Goal: Task Accomplishment & Management: Complete application form

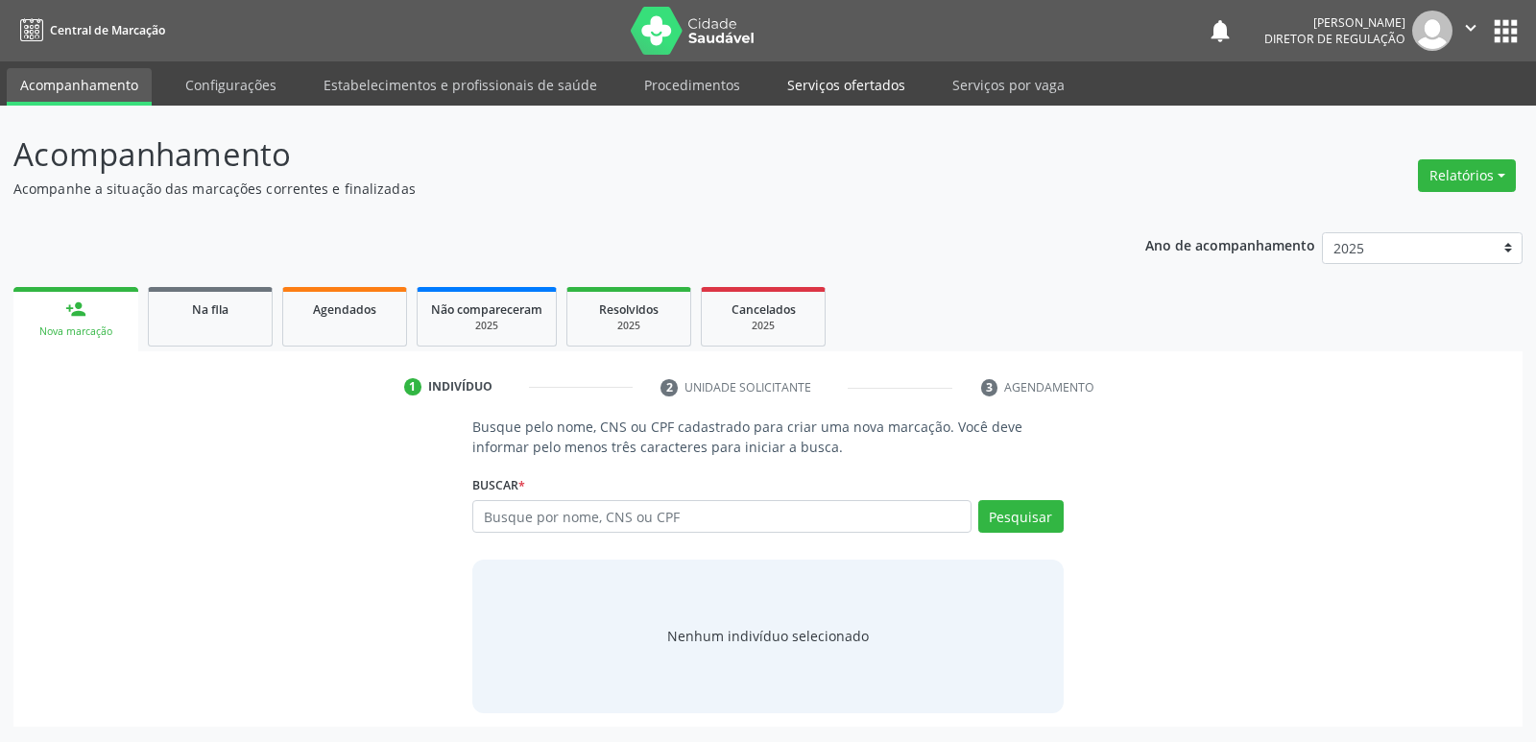
click at [860, 86] on link "Serviços ofertados" at bounding box center [846, 85] width 145 height 34
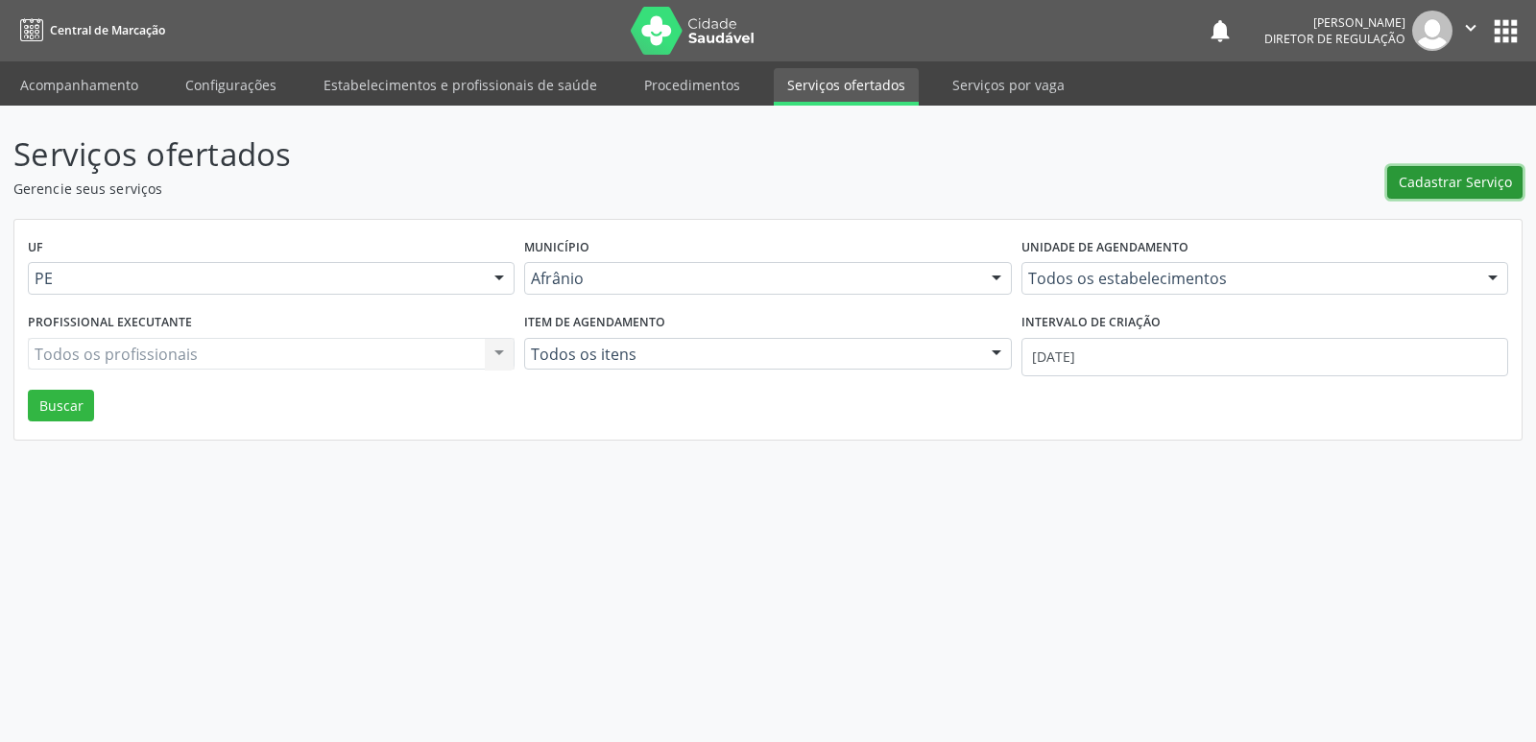
click at [1457, 178] on span "Cadastrar Serviço" at bounding box center [1454, 182] width 113 height 20
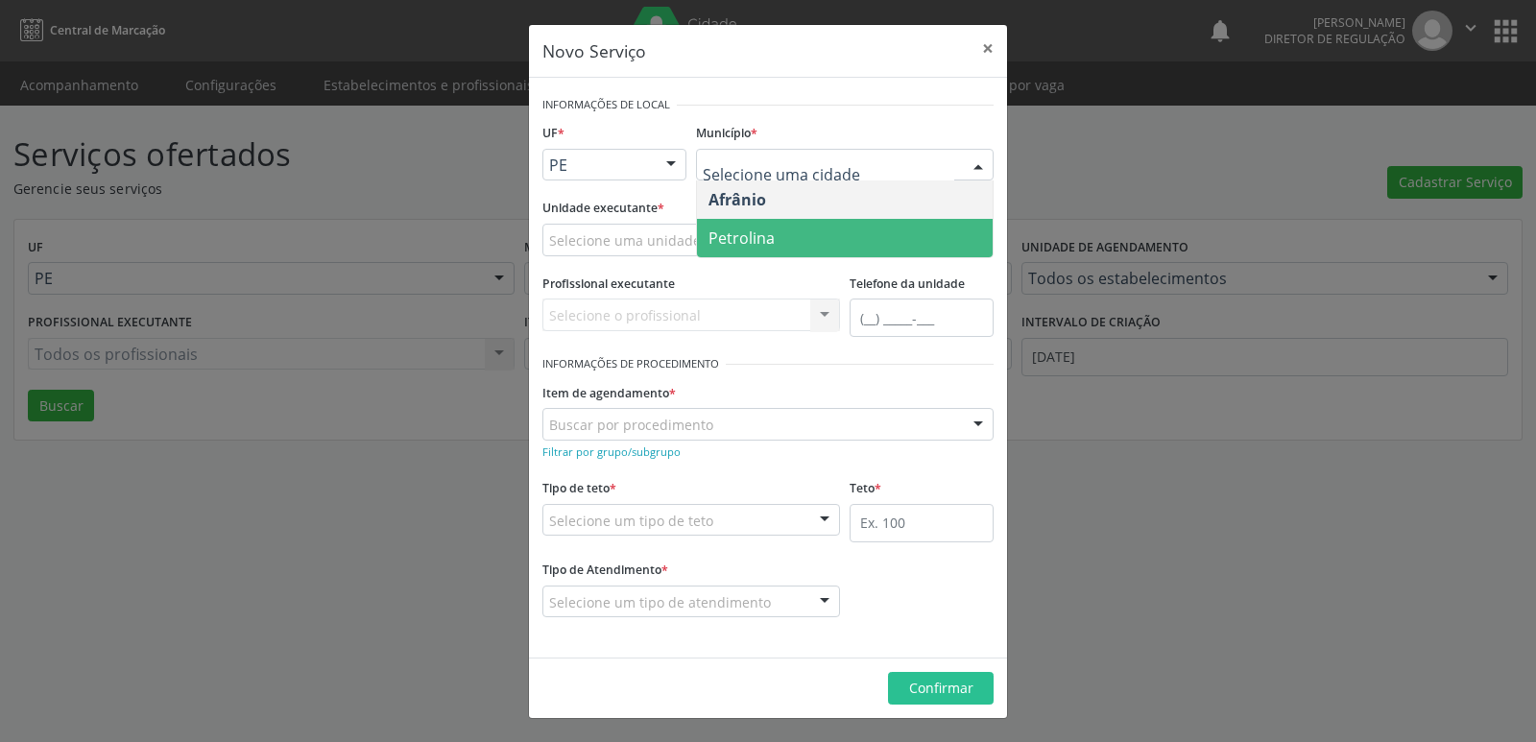
click at [775, 236] on span "Petrolina" at bounding box center [845, 238] width 296 height 38
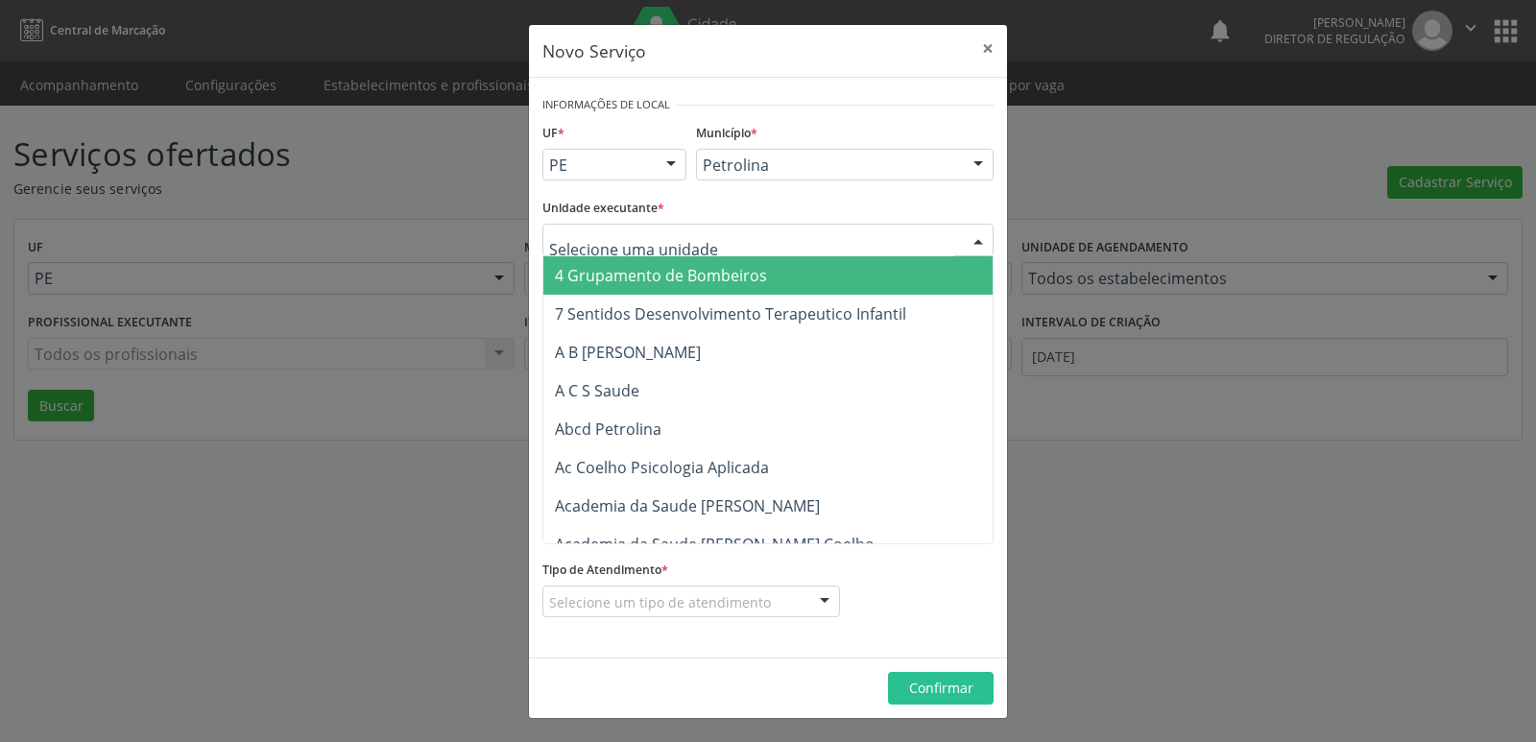
click at [704, 236] on div at bounding box center [767, 240] width 451 height 33
type input "clina"
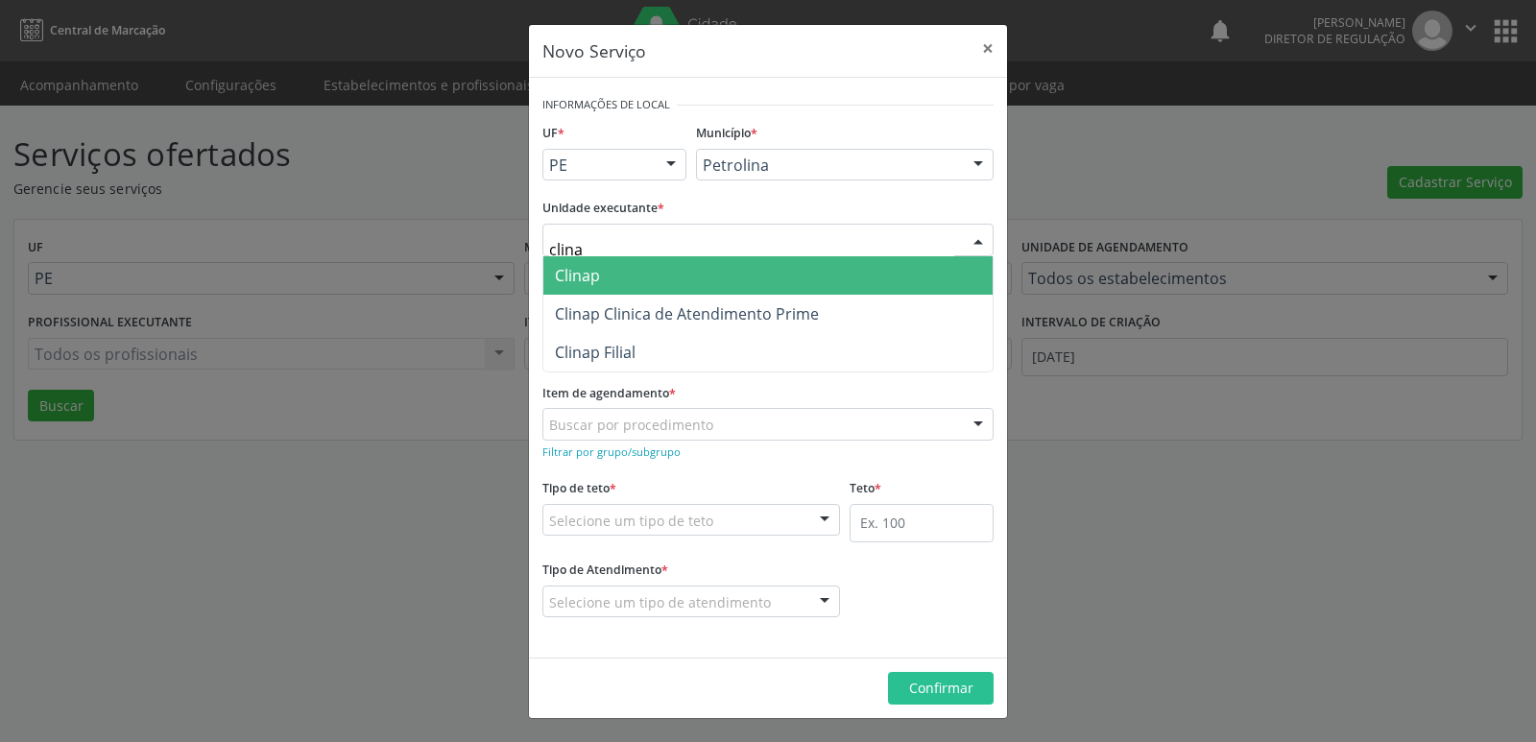
click at [697, 268] on span "Clinap" at bounding box center [767, 275] width 449 height 38
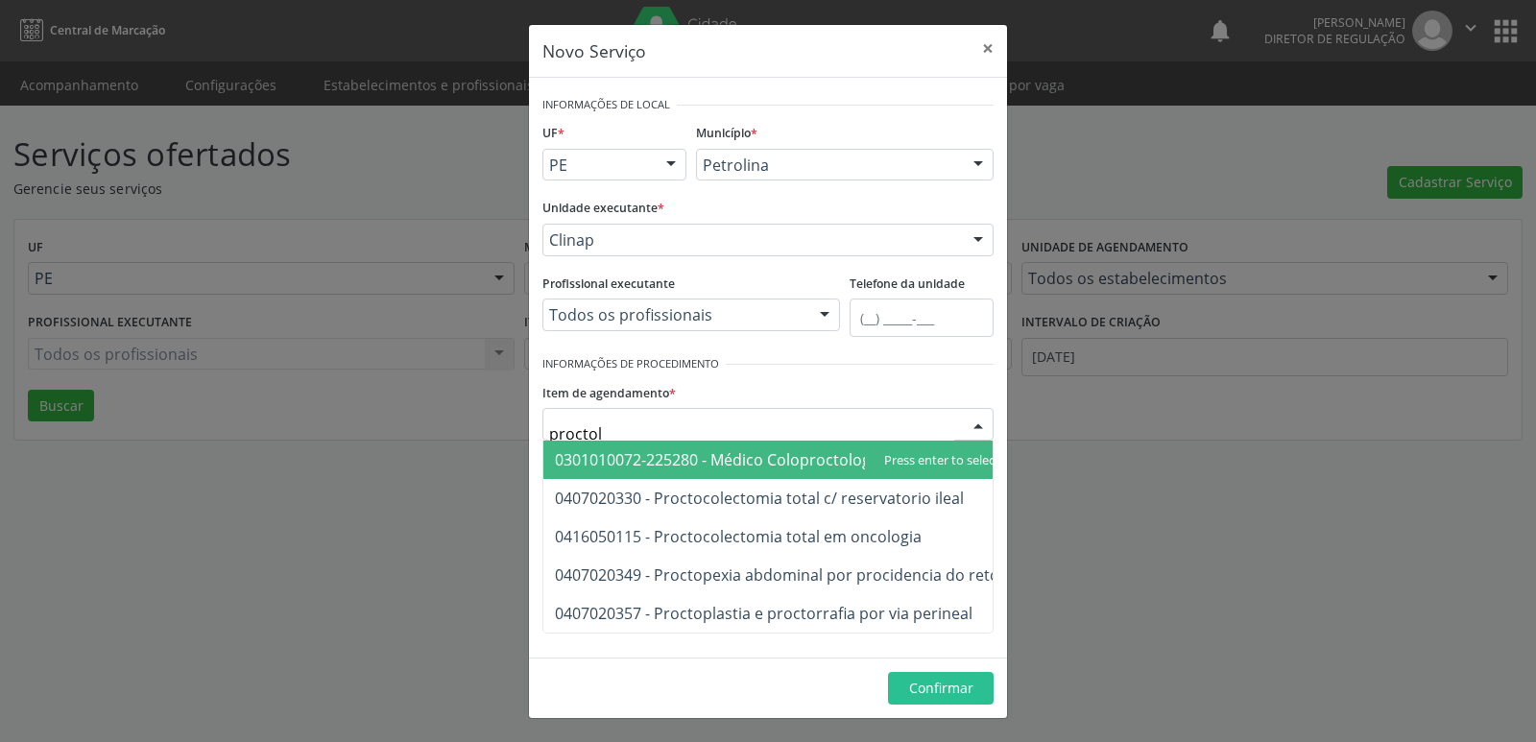
type input "proctolo"
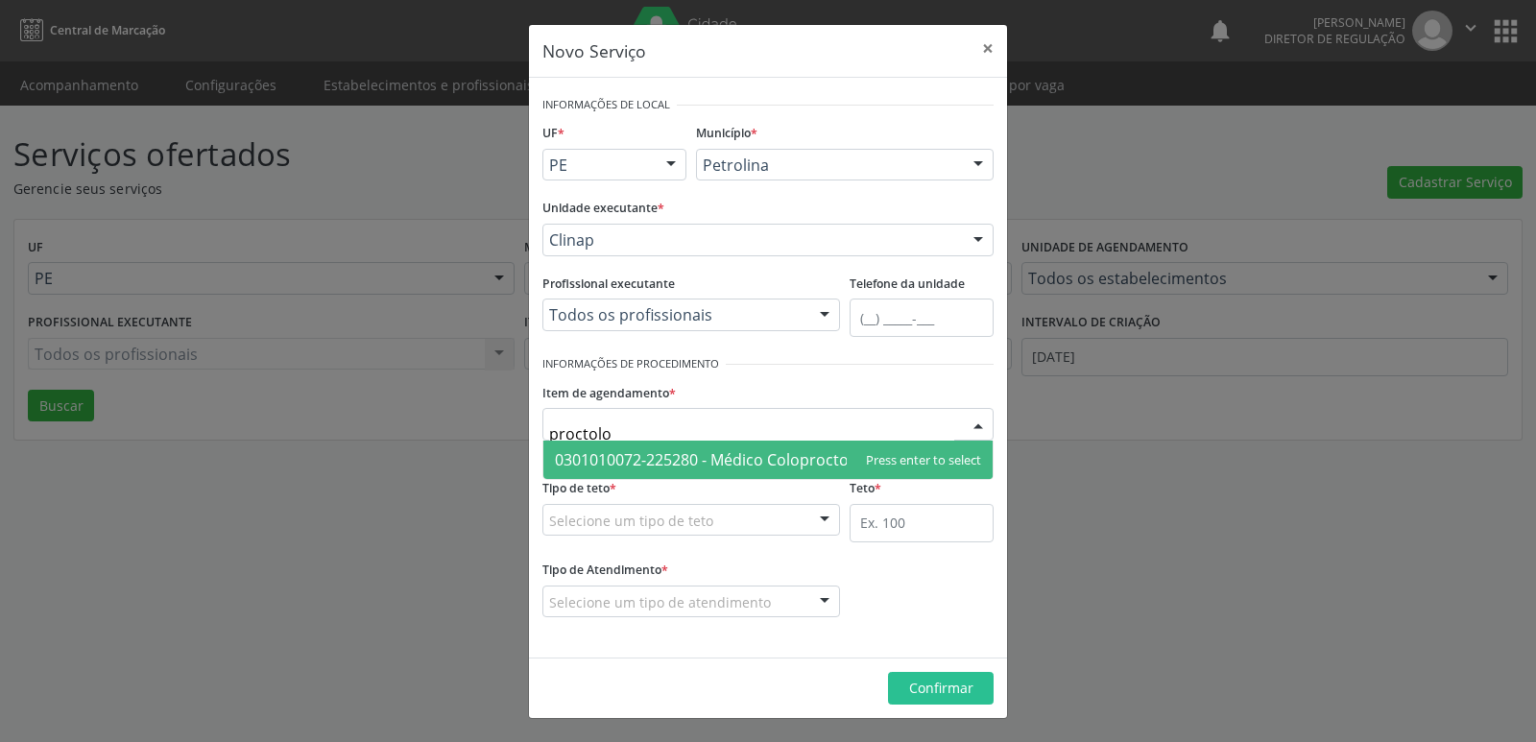
click at [707, 451] on span "0301010072-225280 - Médico Coloproctologista" at bounding box center [726, 459] width 342 height 21
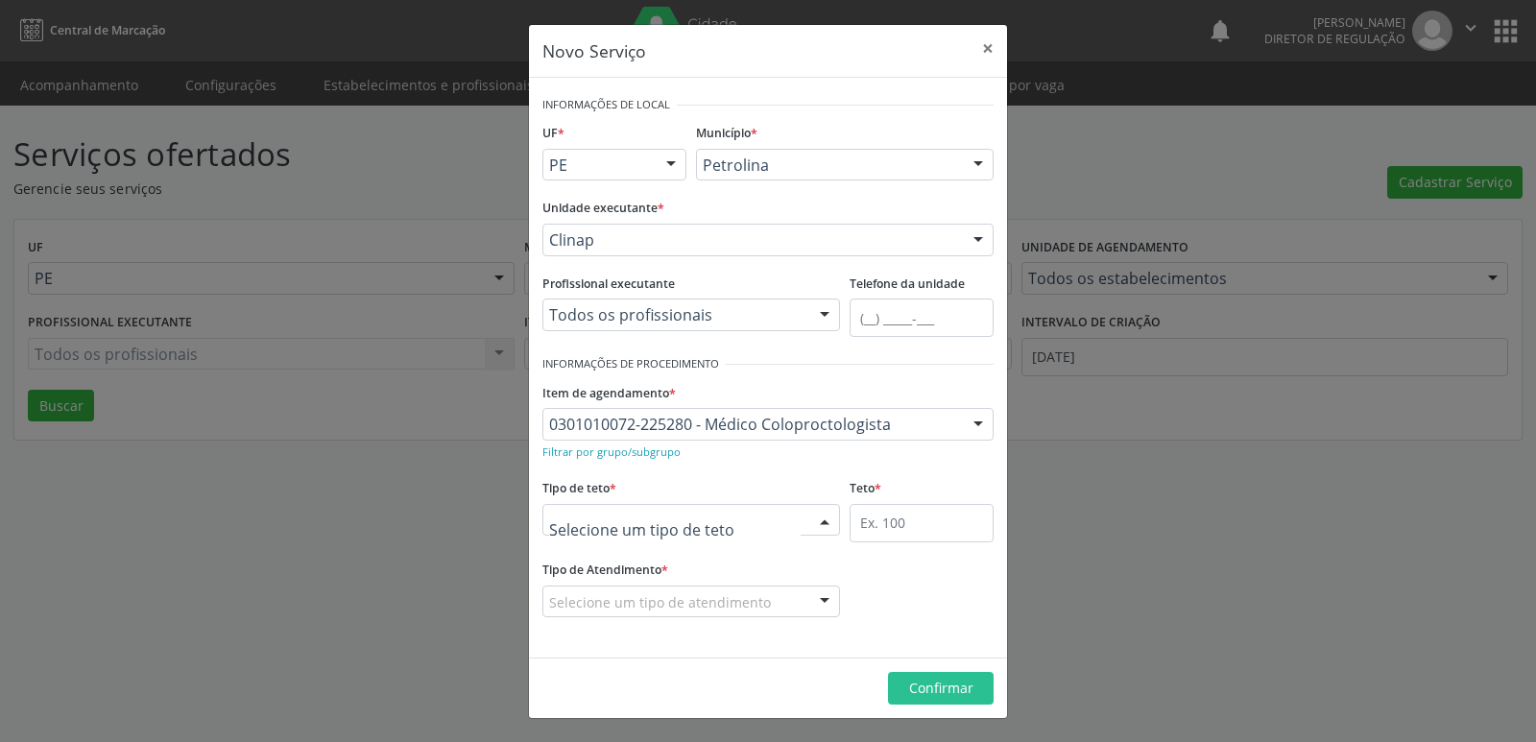
click at [715, 517] on div at bounding box center [691, 520] width 298 height 33
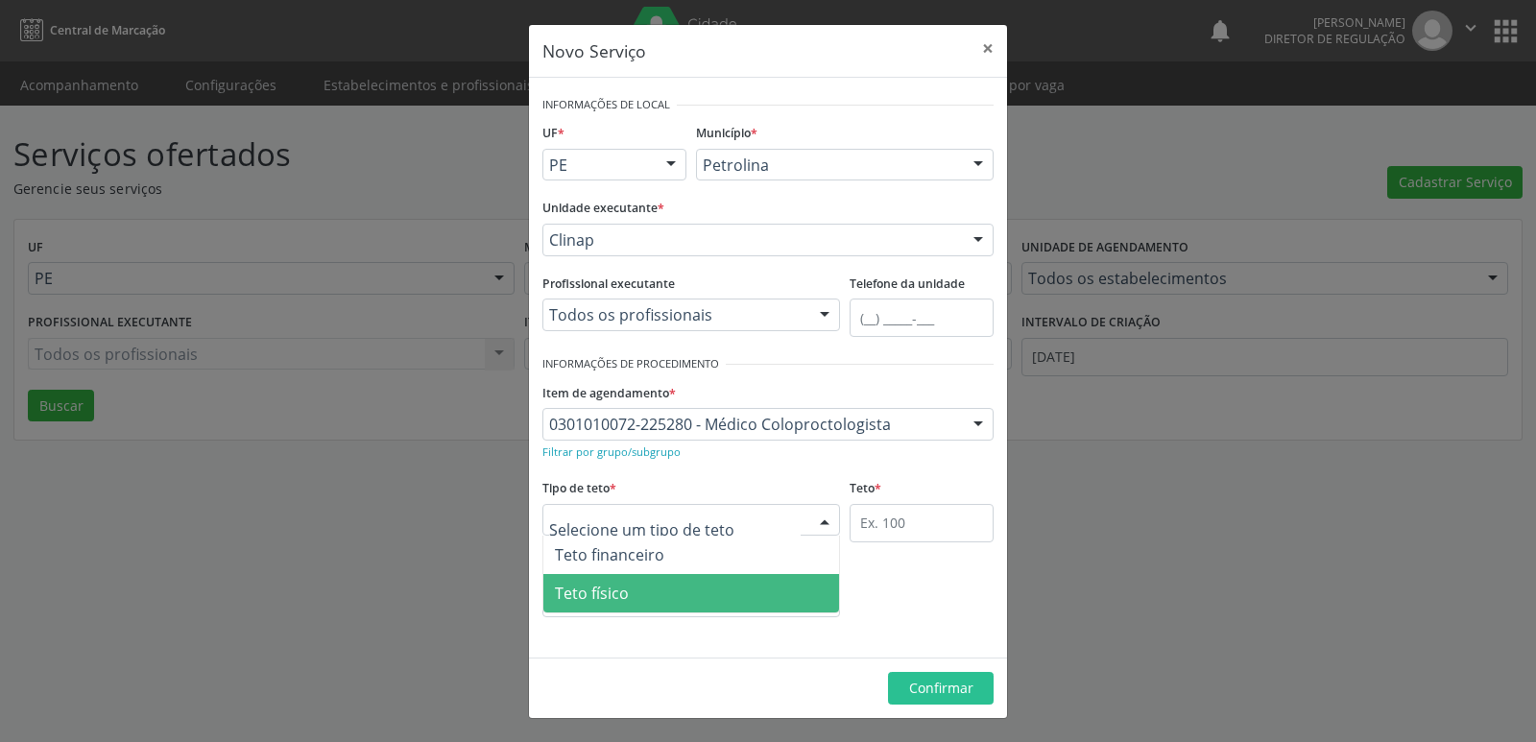
click at [679, 596] on span "Teto físico" at bounding box center [691, 593] width 296 height 38
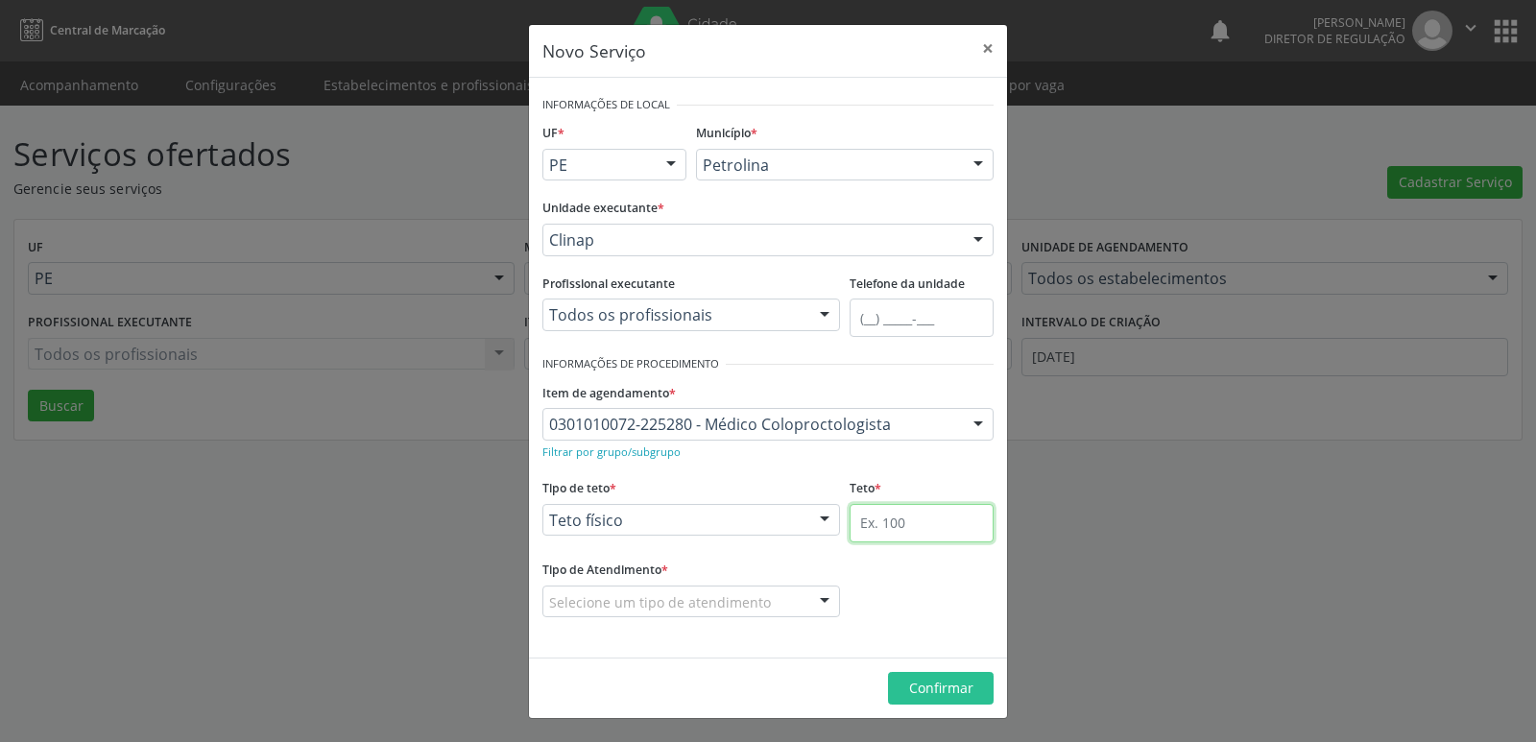
click at [907, 525] on input "text" at bounding box center [921, 523] width 144 height 38
type input "1"
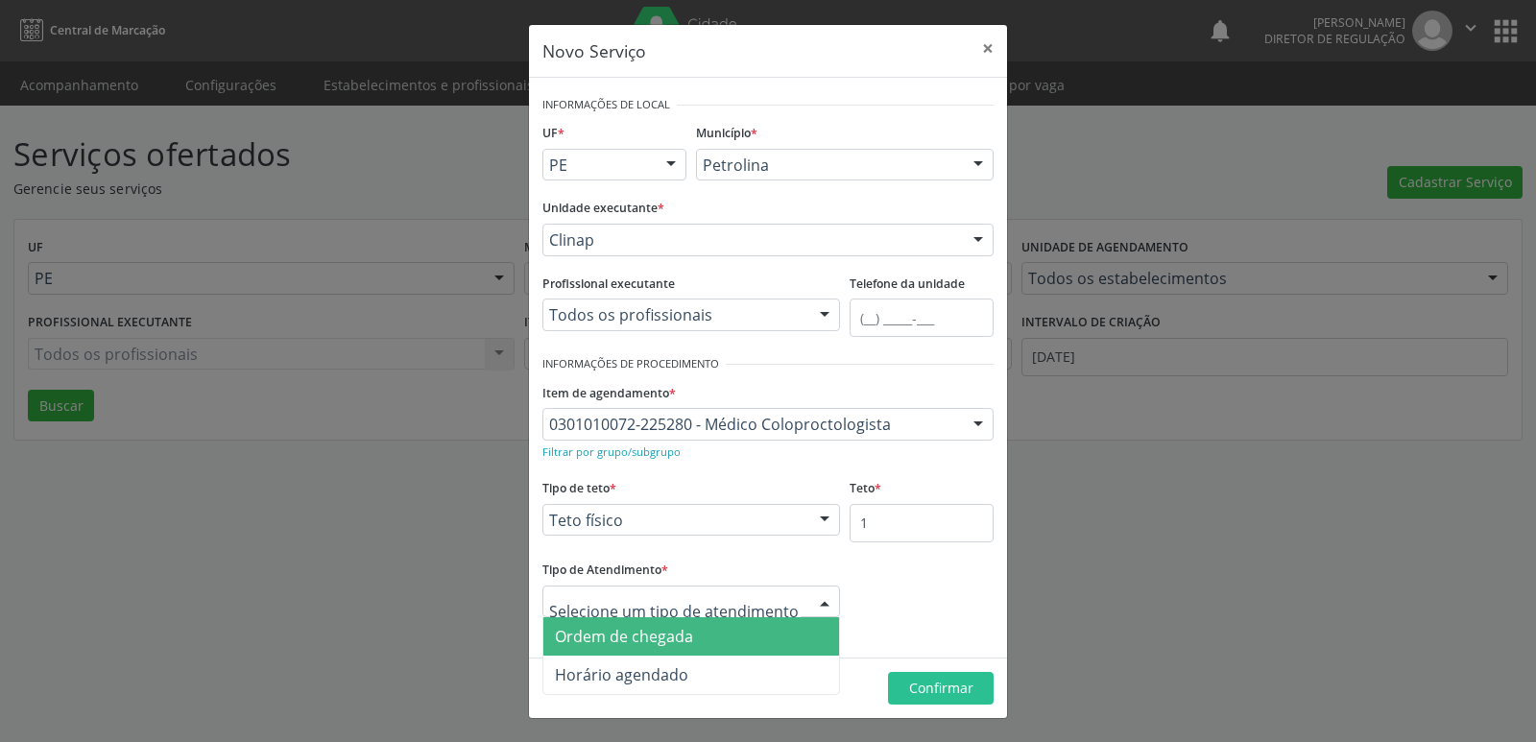
click at [693, 633] on span "Ordem de chegada" at bounding box center [691, 636] width 296 height 38
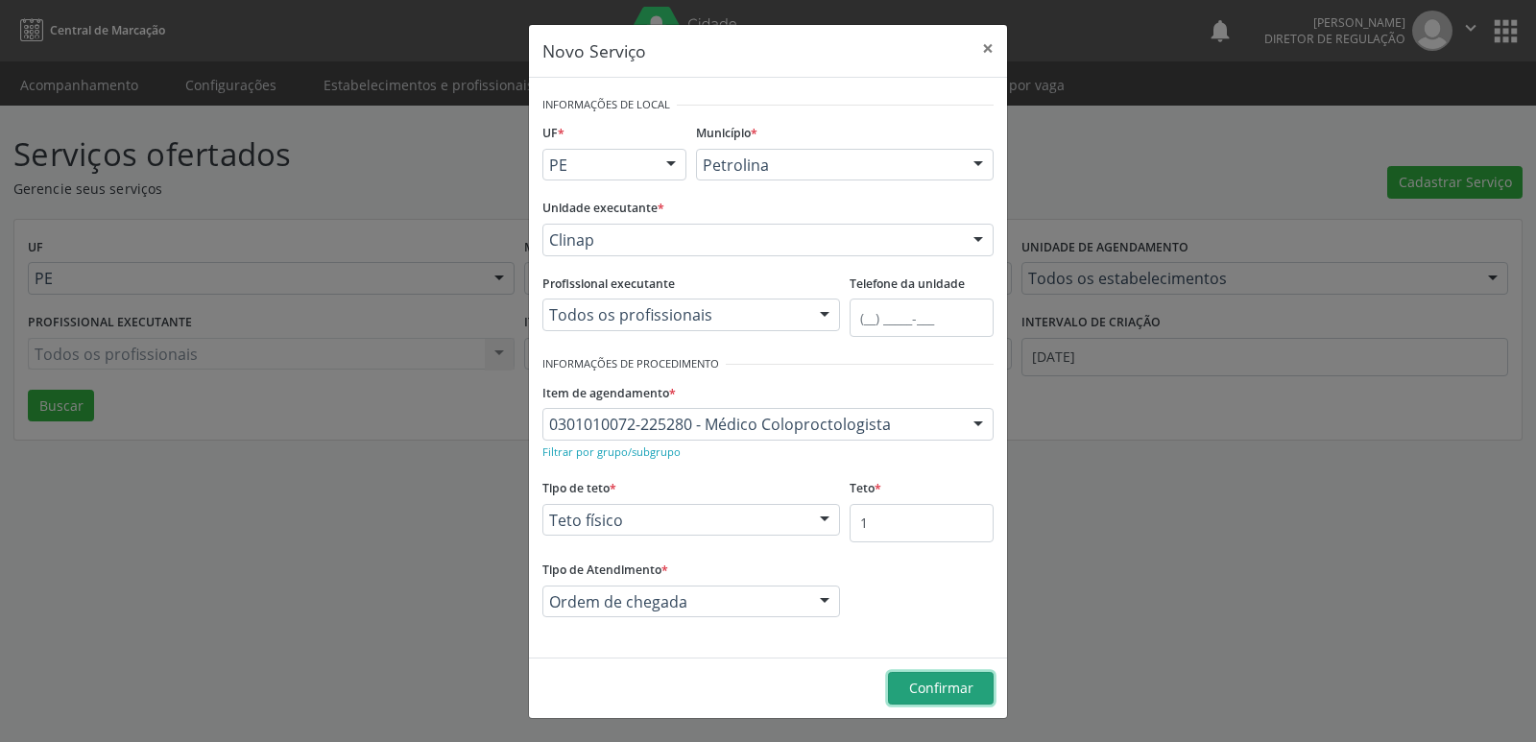
click at [938, 688] on span "Confirmar" at bounding box center [941, 688] width 64 height 18
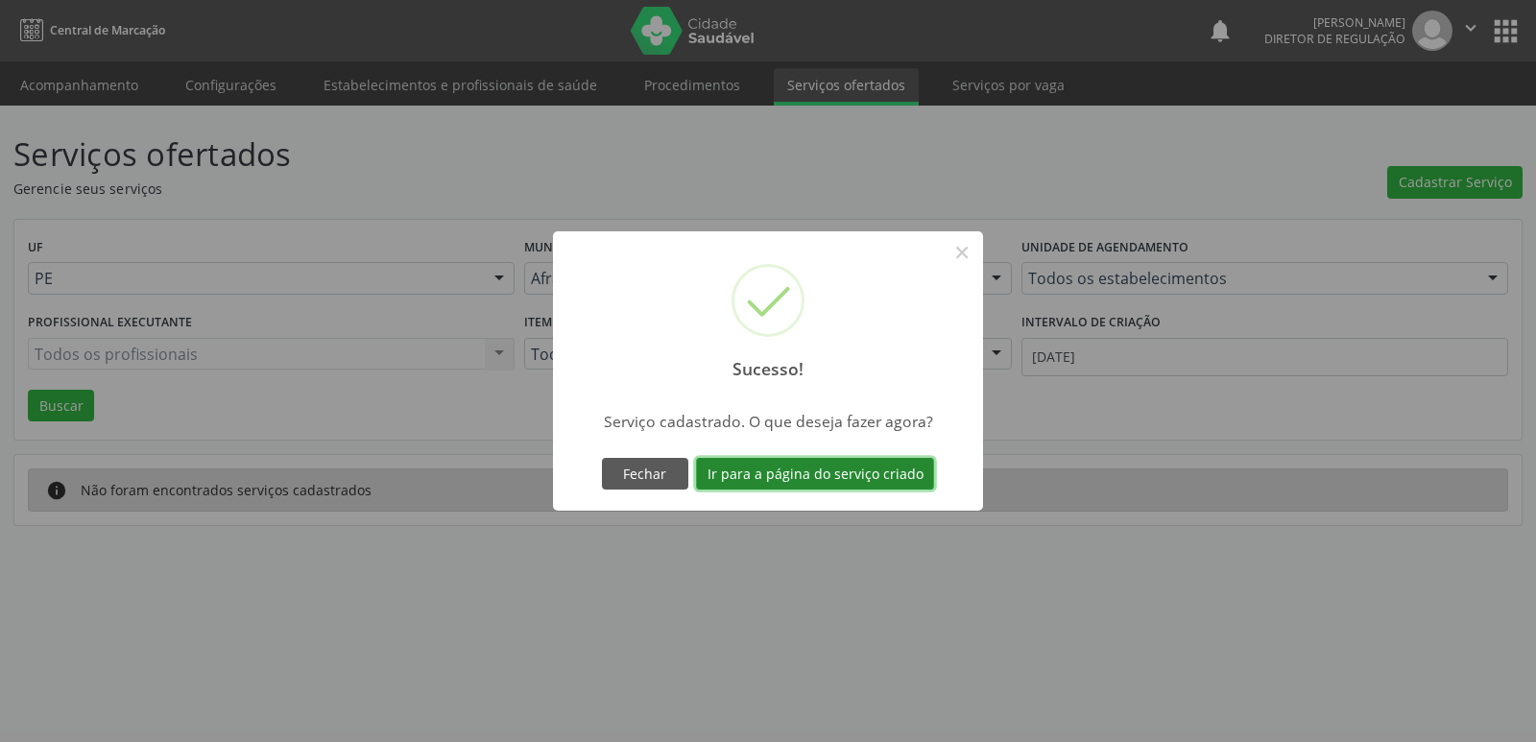
click at [884, 473] on button "Ir para a página do serviço criado" at bounding box center [815, 474] width 238 height 33
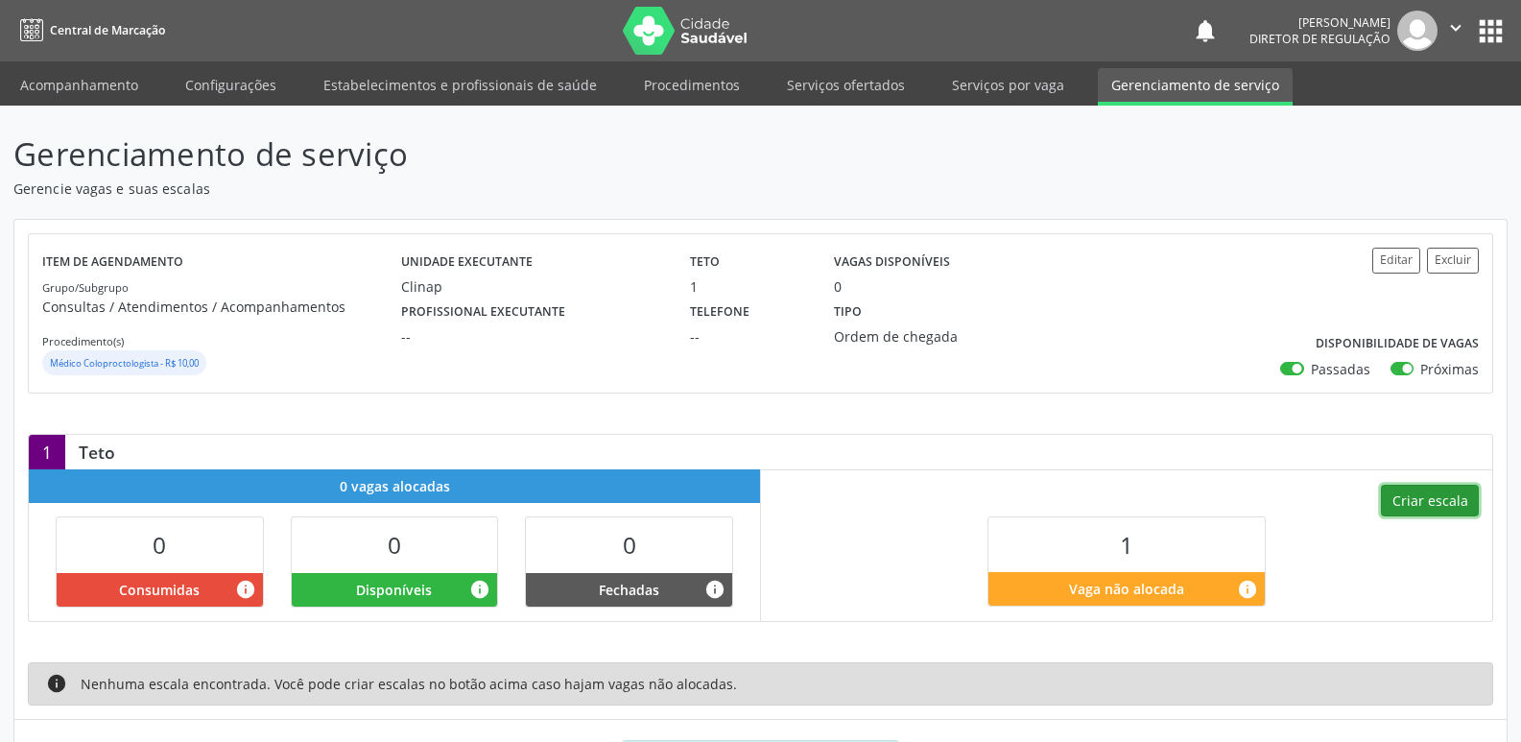
click at [1444, 496] on button "Criar escala" at bounding box center [1430, 501] width 98 height 33
select select "9"
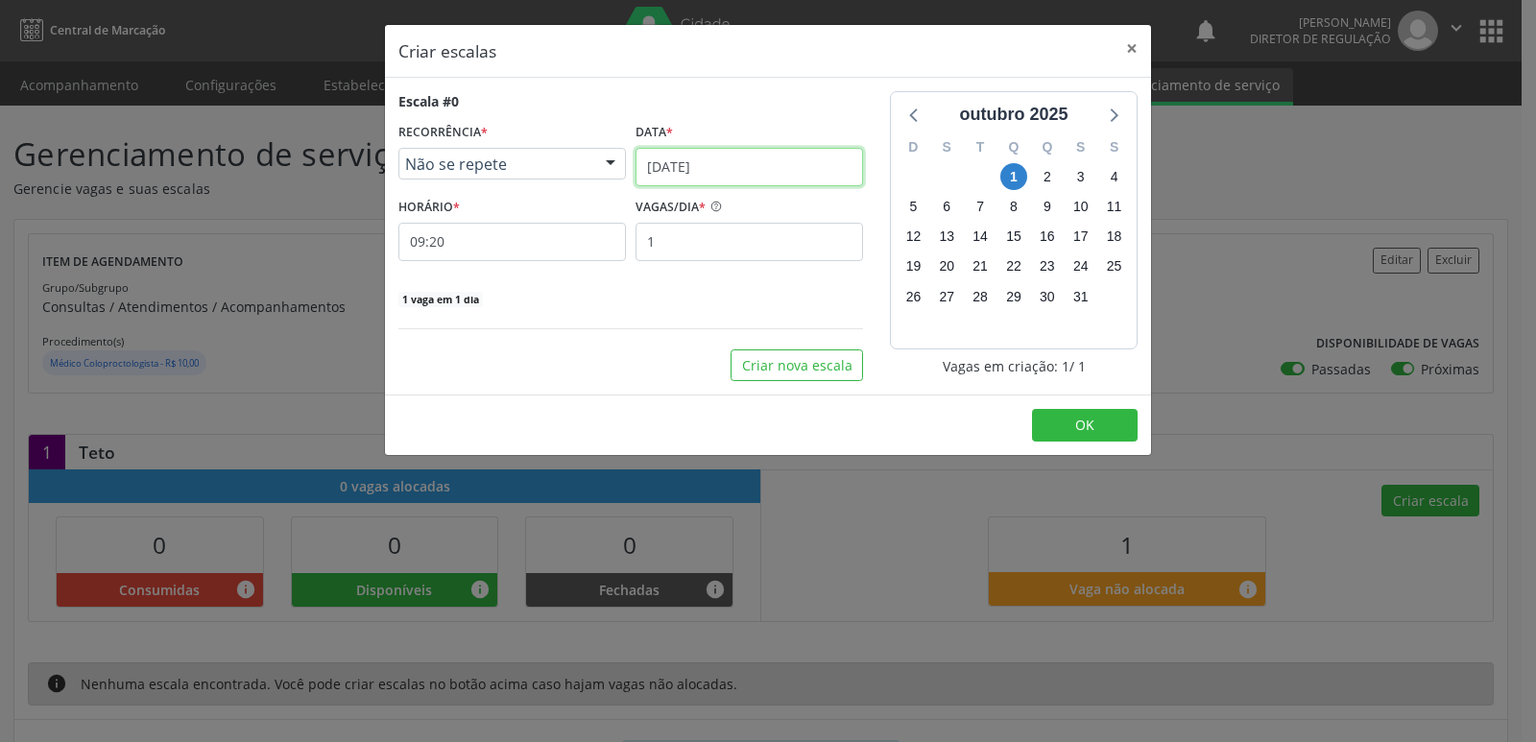
click at [753, 160] on input "[DATE]" at bounding box center [748, 167] width 227 height 38
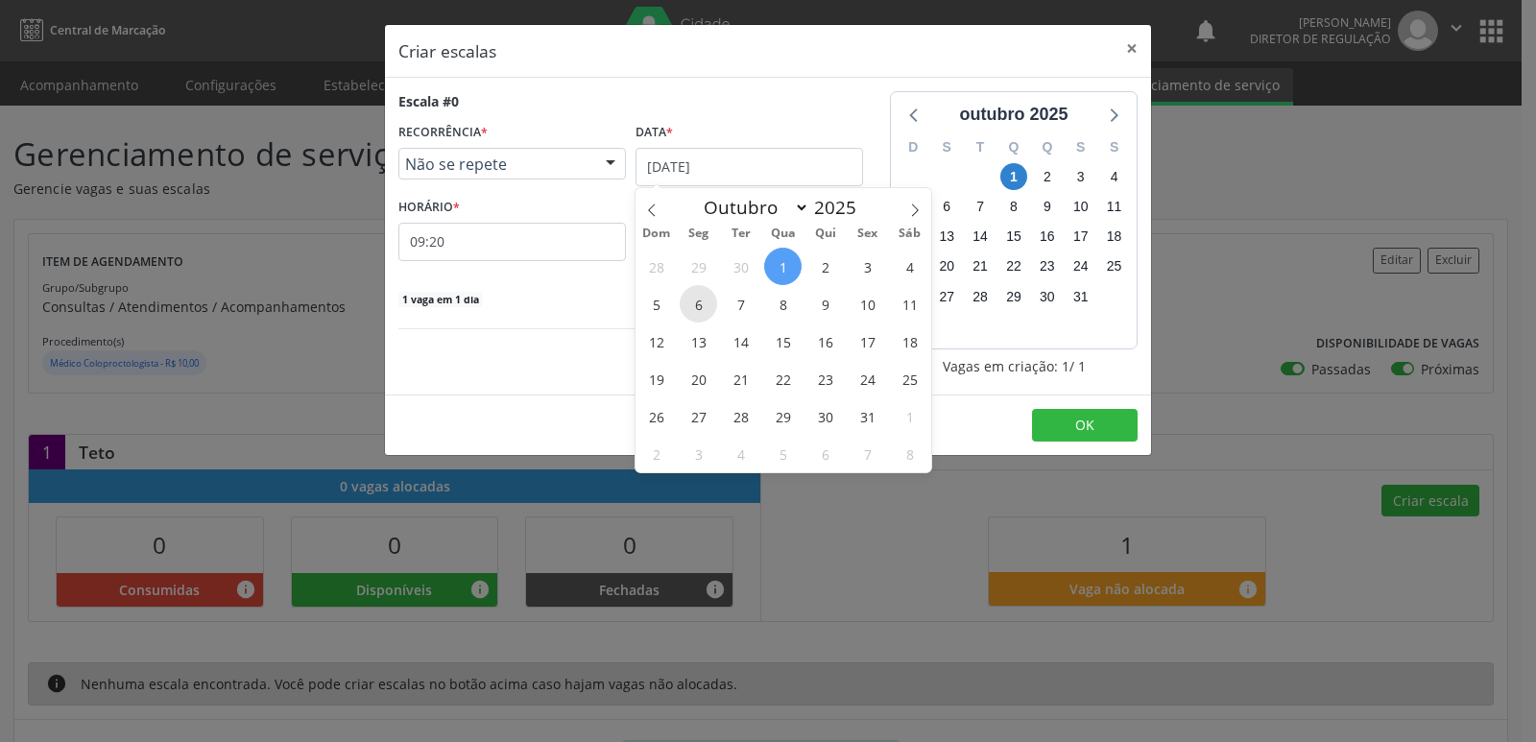
click at [701, 304] on span "6" at bounding box center [698, 303] width 37 height 37
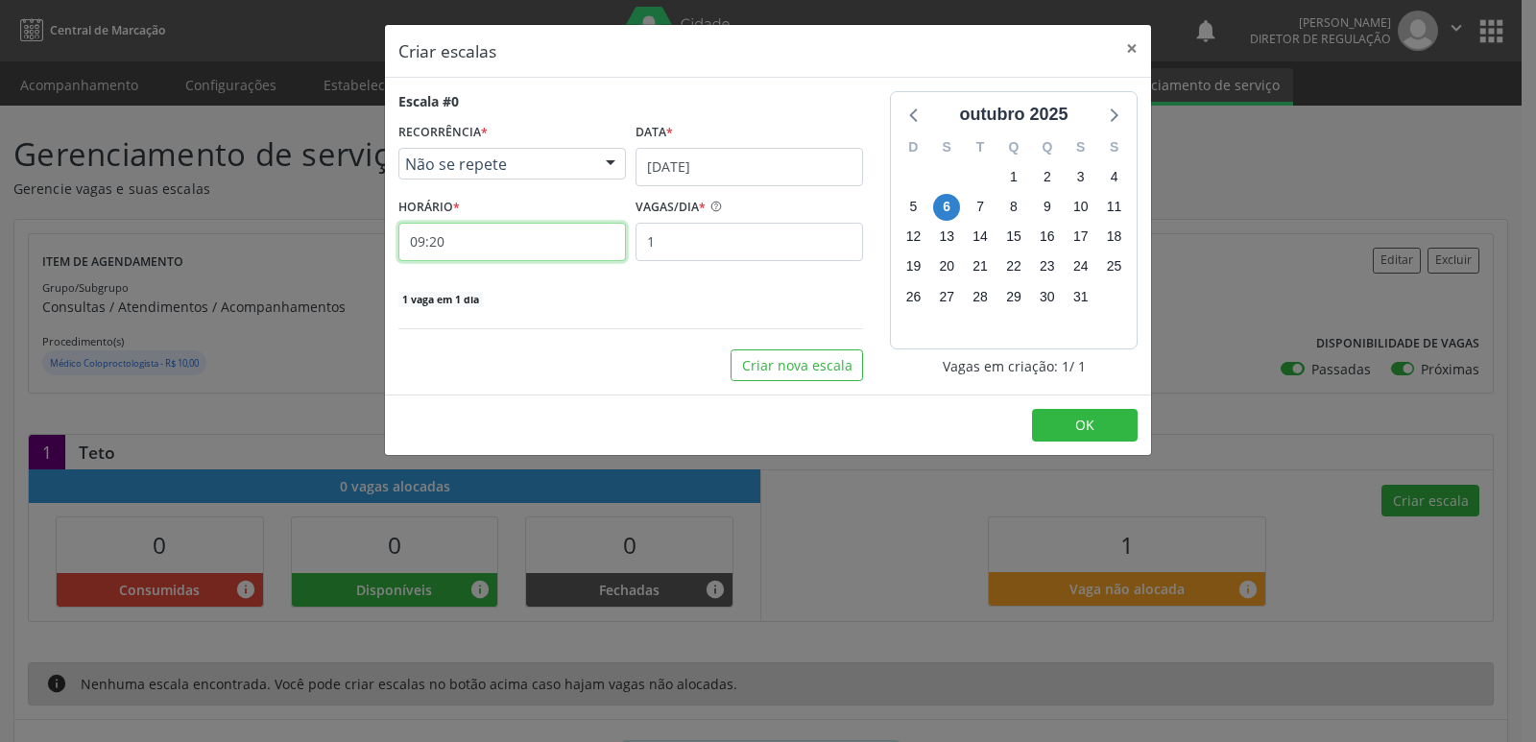
click at [541, 244] on input "09:20" at bounding box center [511, 242] width 227 height 38
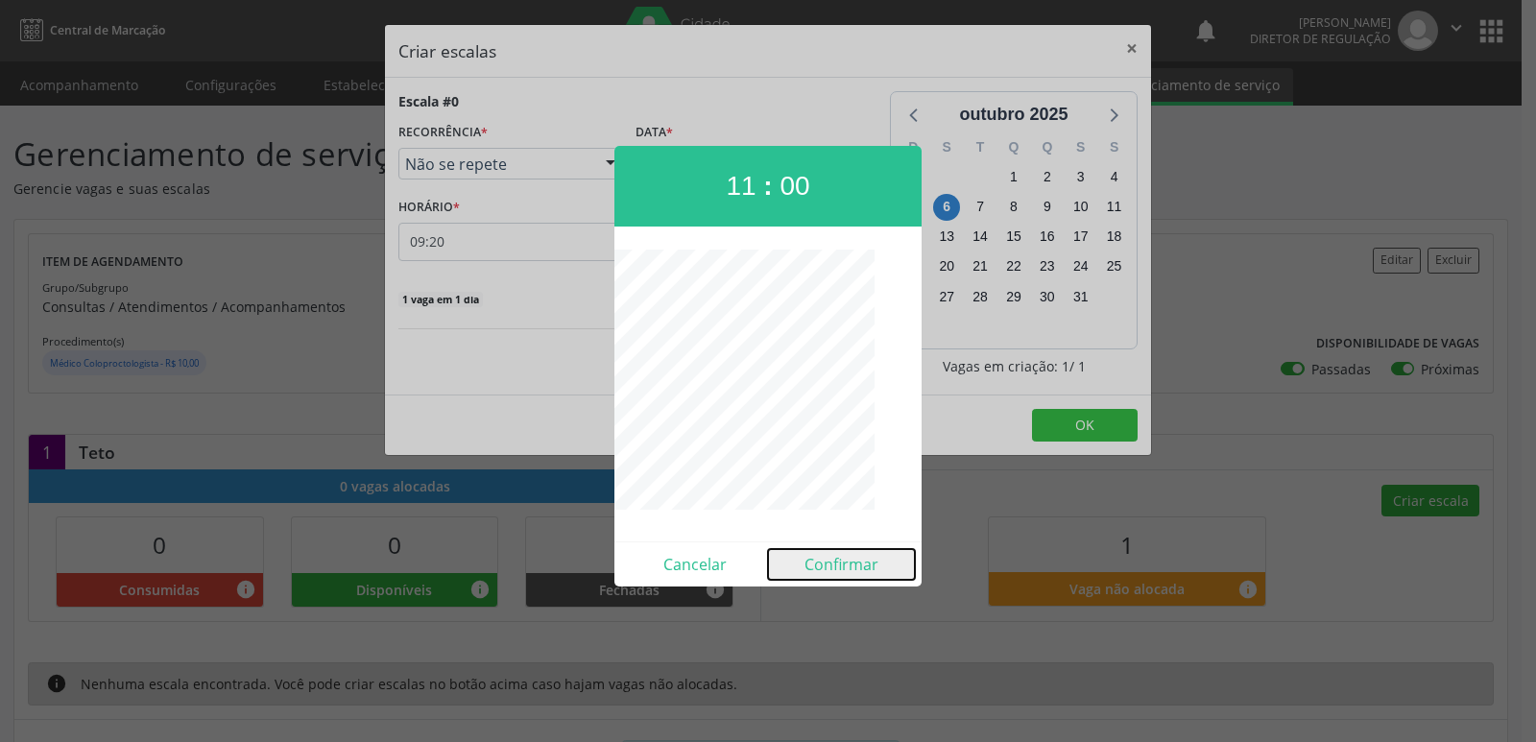
click at [841, 565] on button "Confirmar" at bounding box center [841, 564] width 147 height 31
type input "11:00"
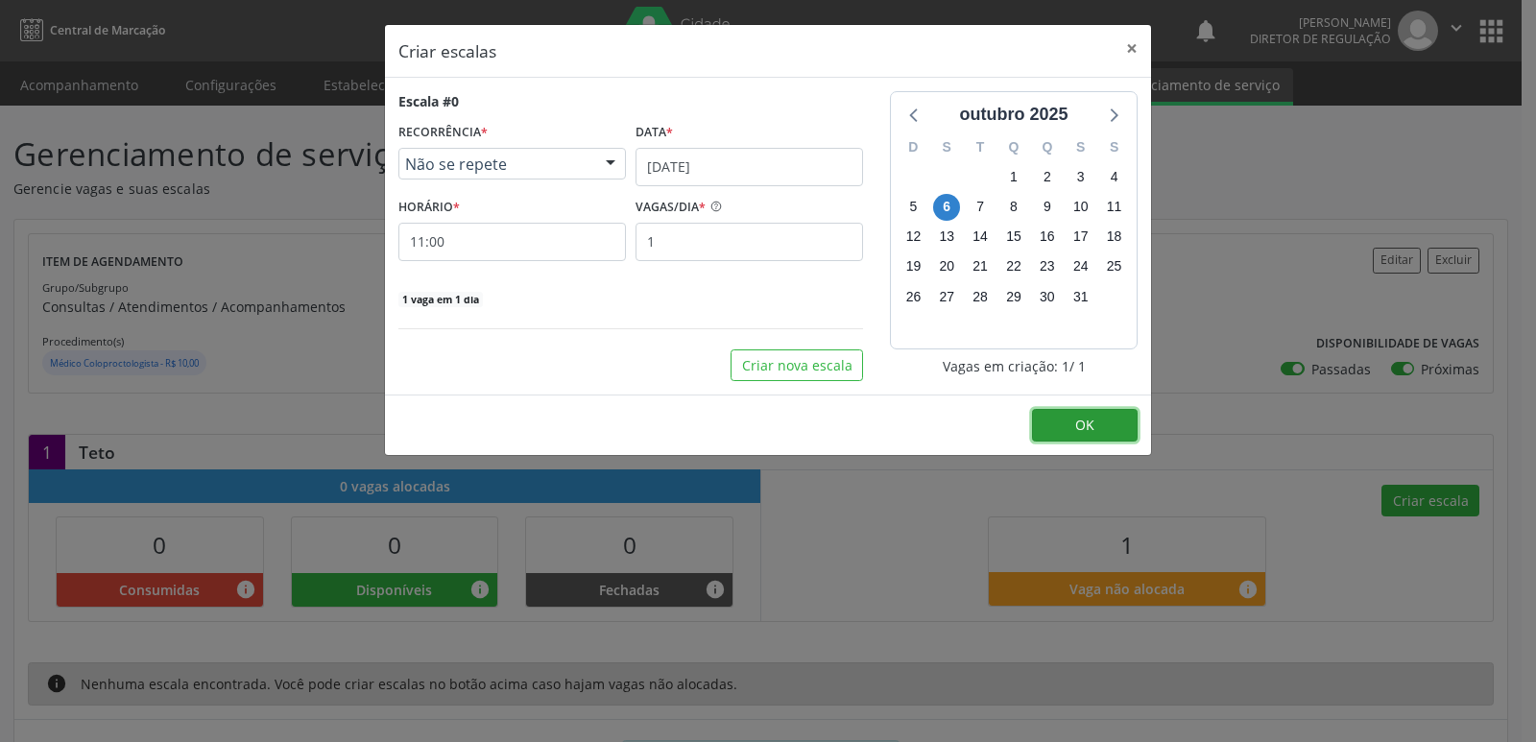
click at [1076, 429] on span "OK" at bounding box center [1084, 425] width 19 height 18
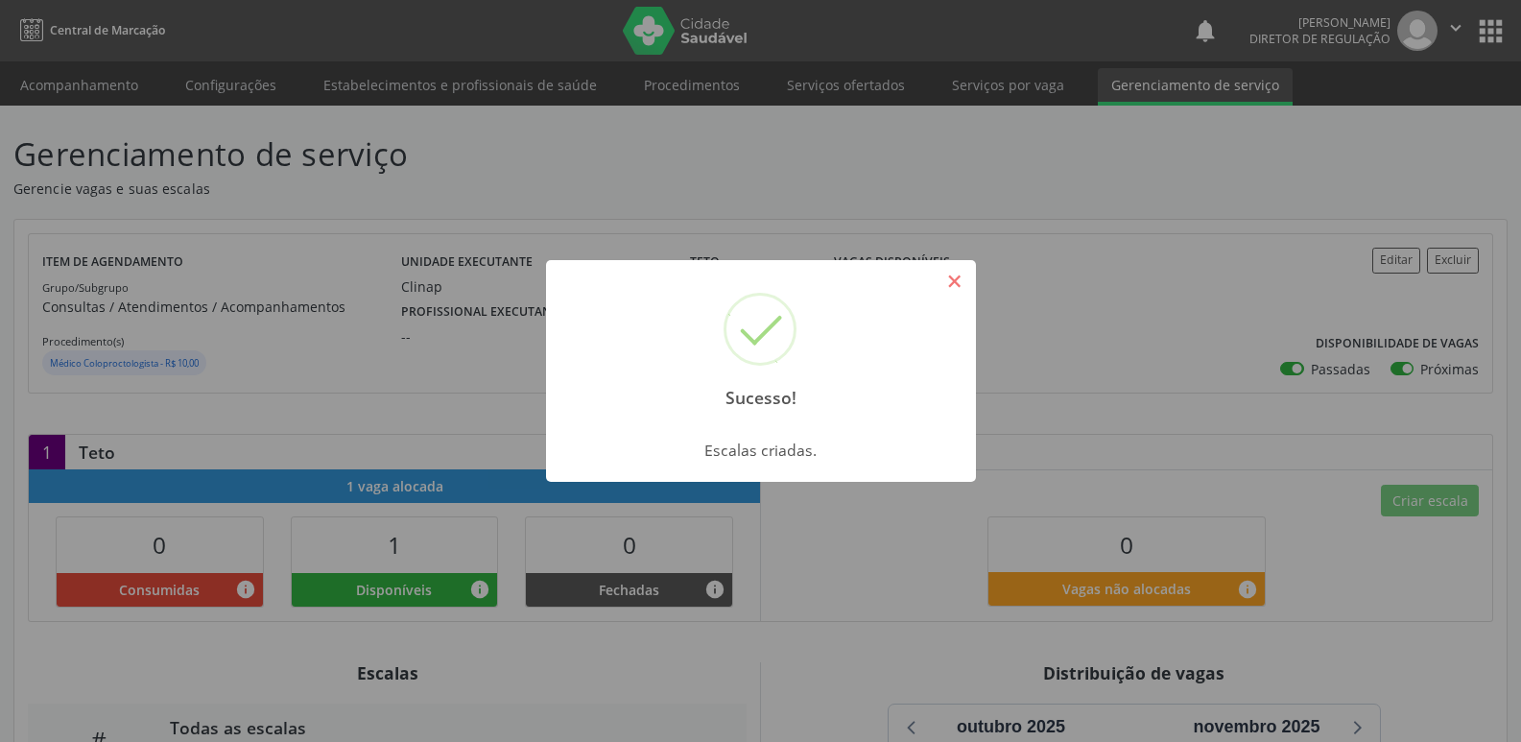
click at [955, 292] on button "×" at bounding box center [955, 281] width 33 height 33
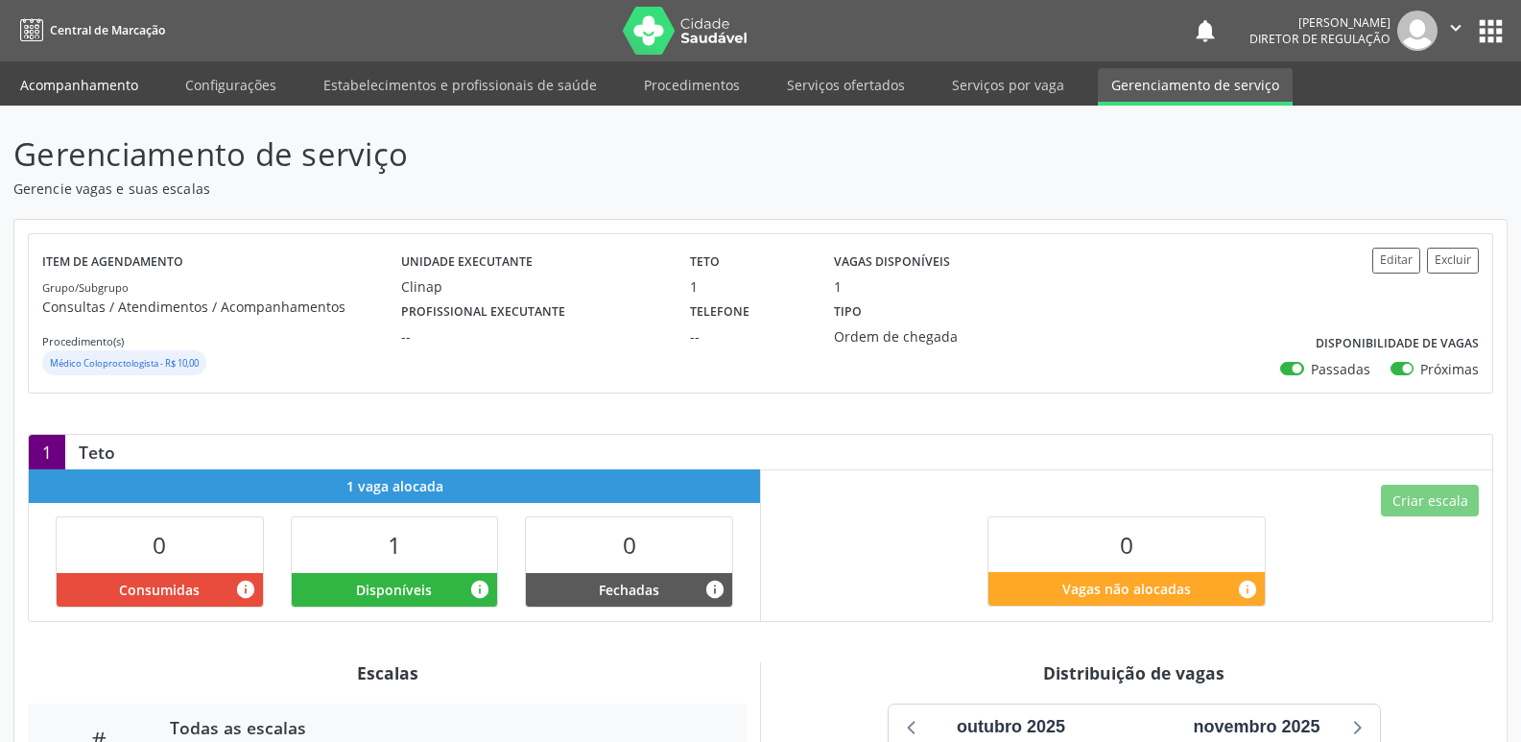
click at [114, 84] on link "Acompanhamento" at bounding box center [79, 85] width 145 height 34
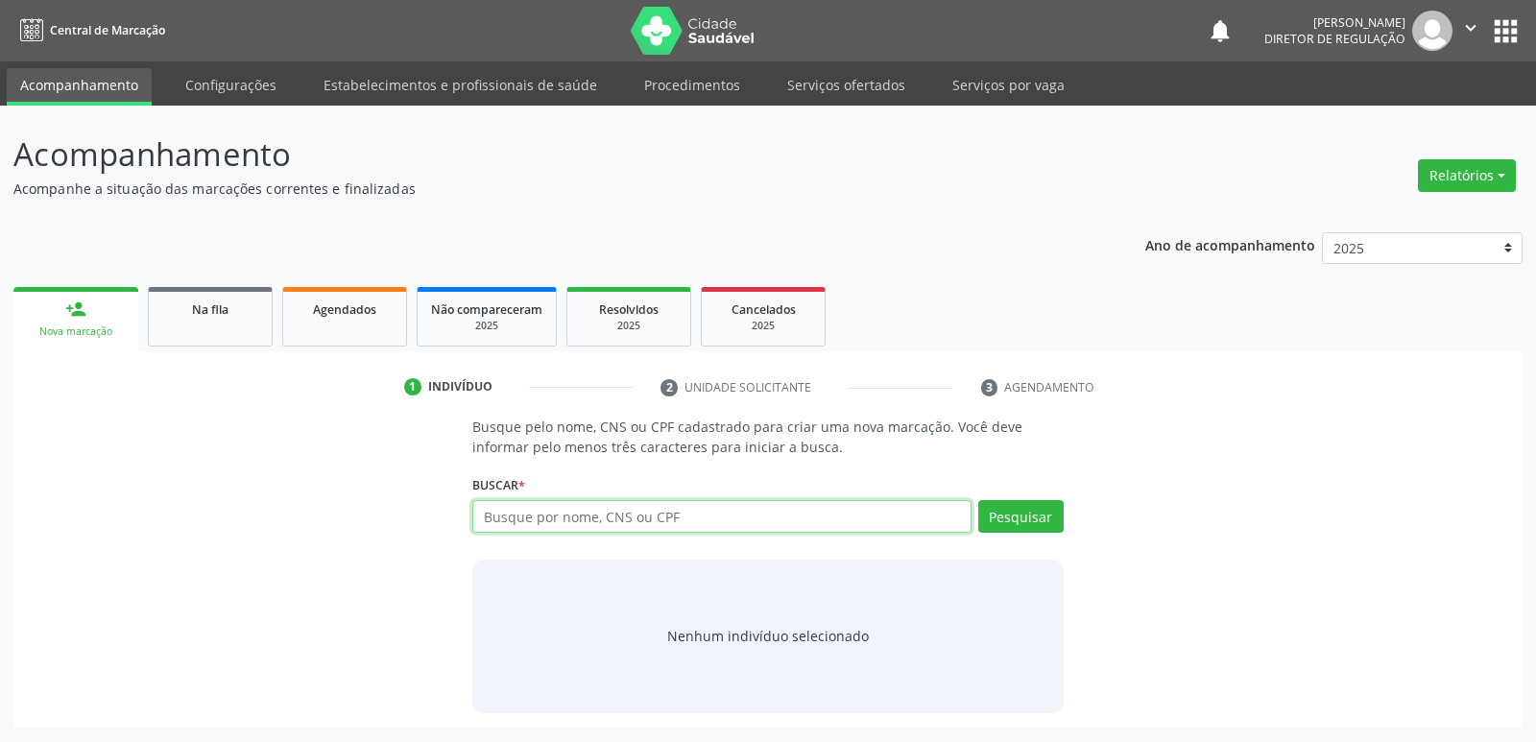
click at [585, 514] on input "text" at bounding box center [721, 516] width 498 height 33
type input "708008312739025"
click at [1028, 511] on button "Pesquisar" at bounding box center [1020, 516] width 85 height 33
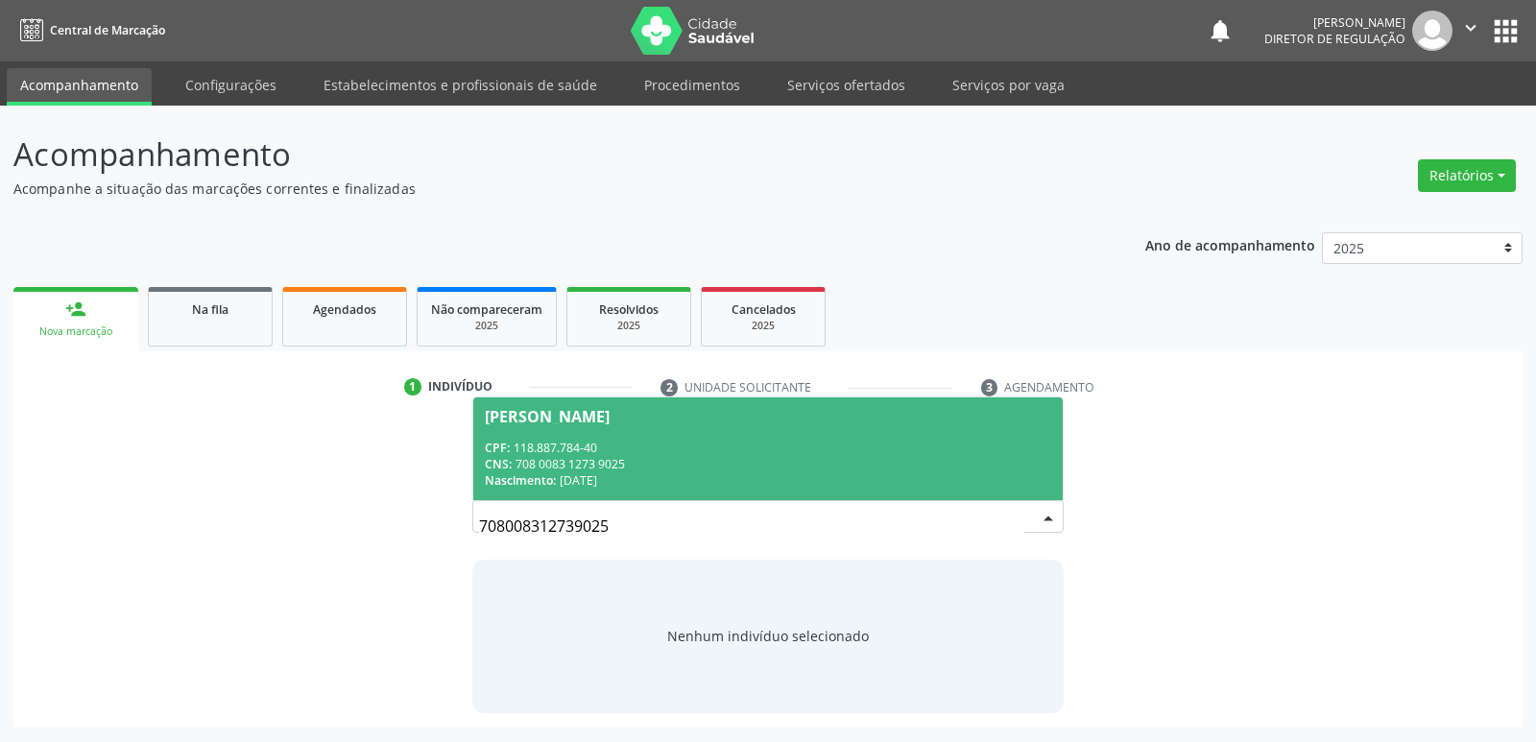
click at [639, 466] on div "CNS: 708 0083 1273 9025" at bounding box center [767, 464] width 565 height 16
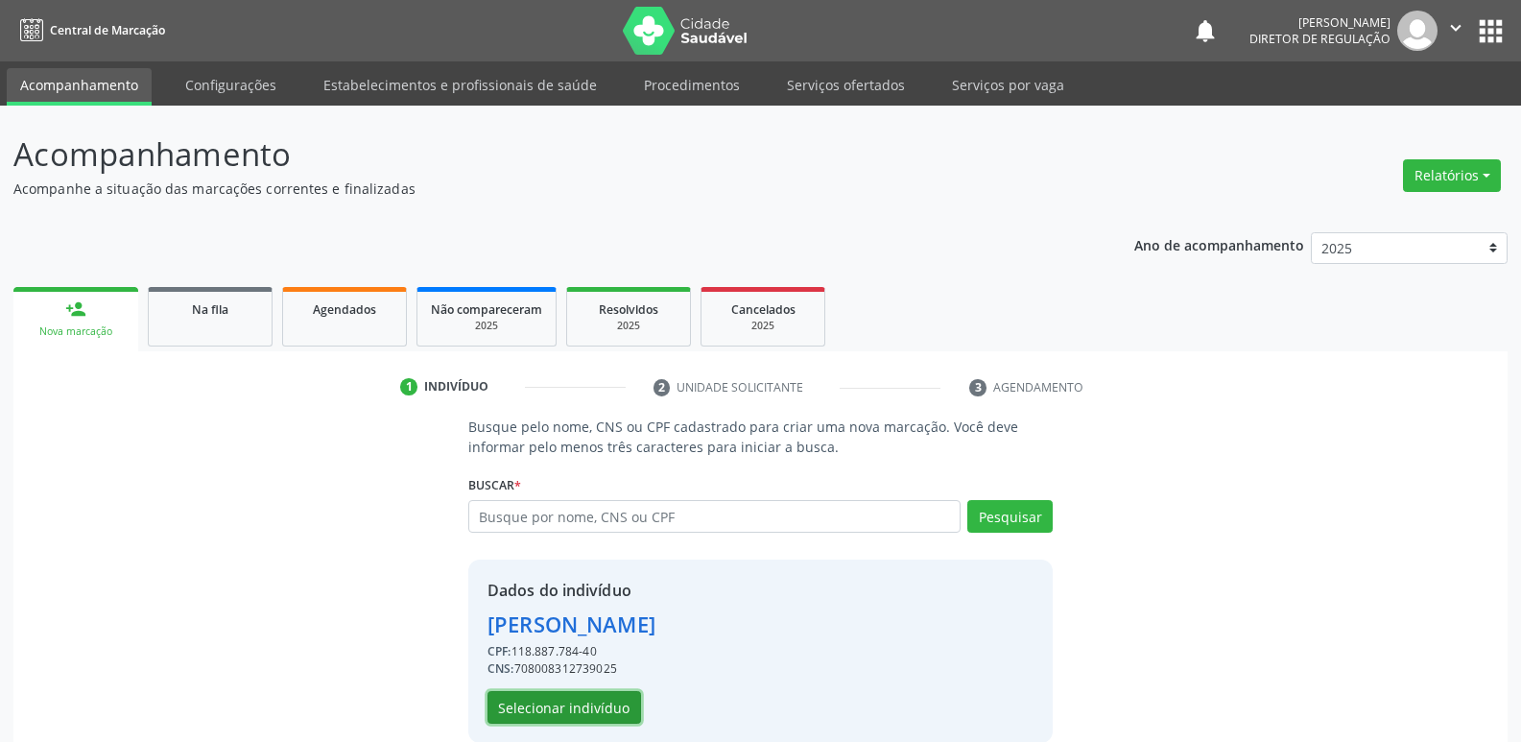
click at [597, 711] on button "Selecionar indivíduo" at bounding box center [565, 707] width 154 height 33
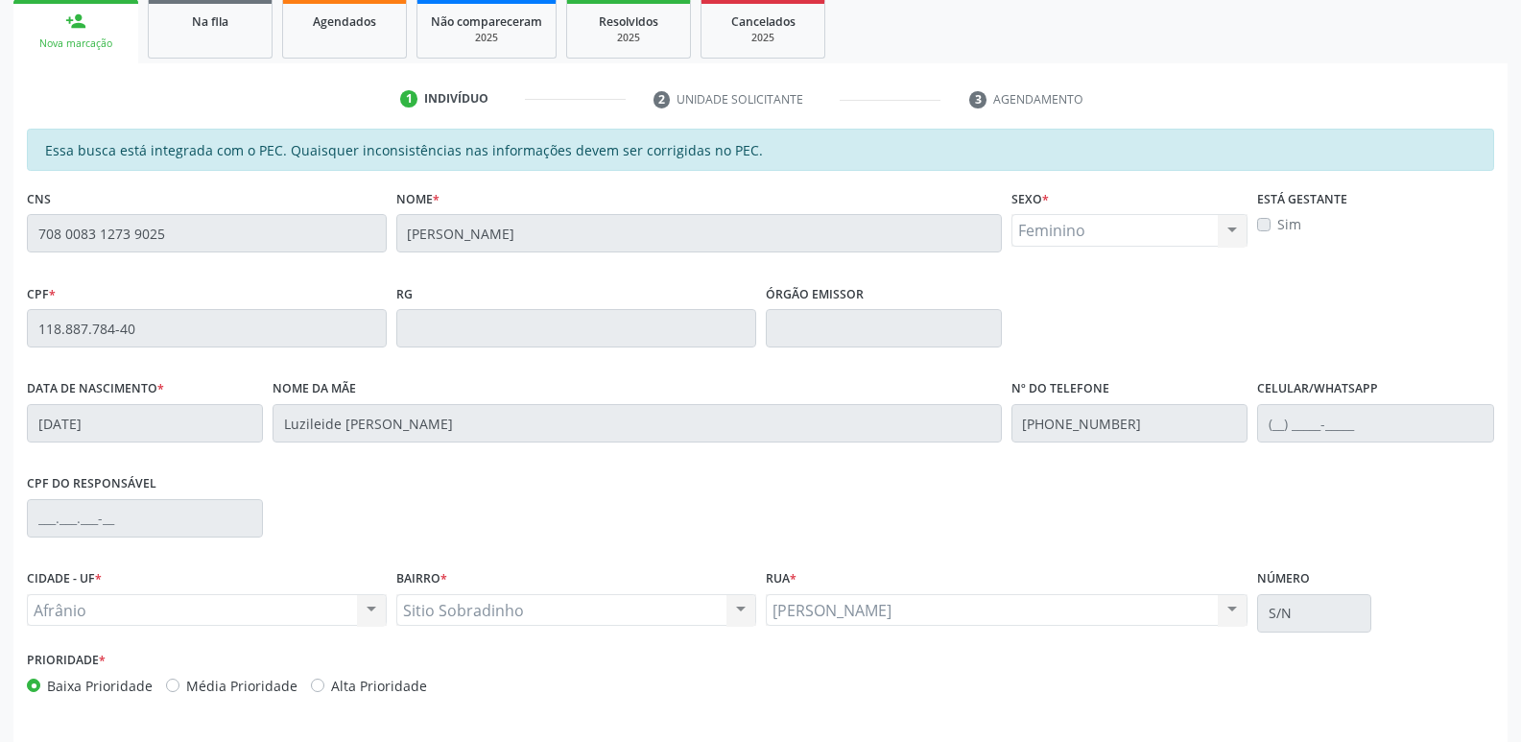
scroll to position [354, 0]
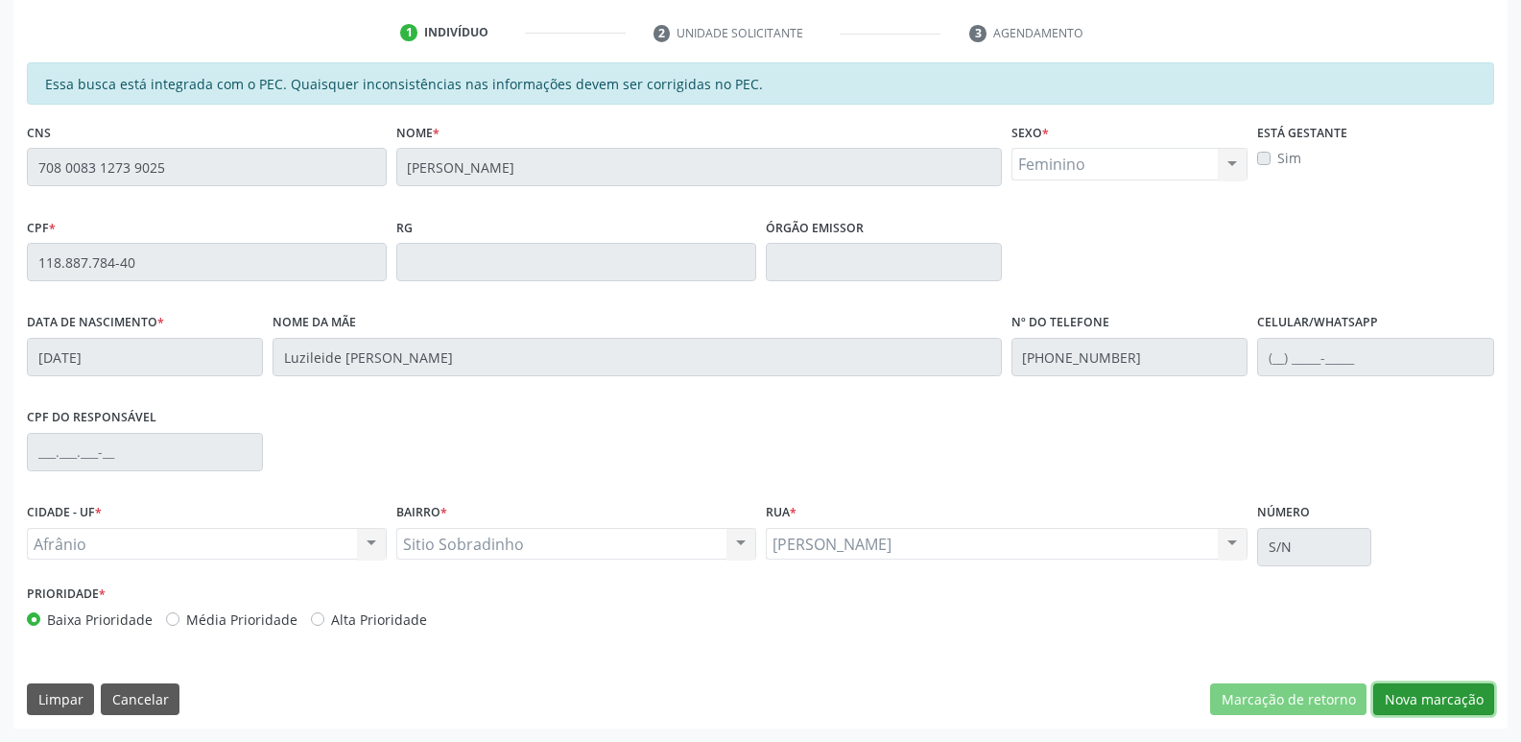
click at [1430, 705] on button "Nova marcação" at bounding box center [1434, 699] width 121 height 33
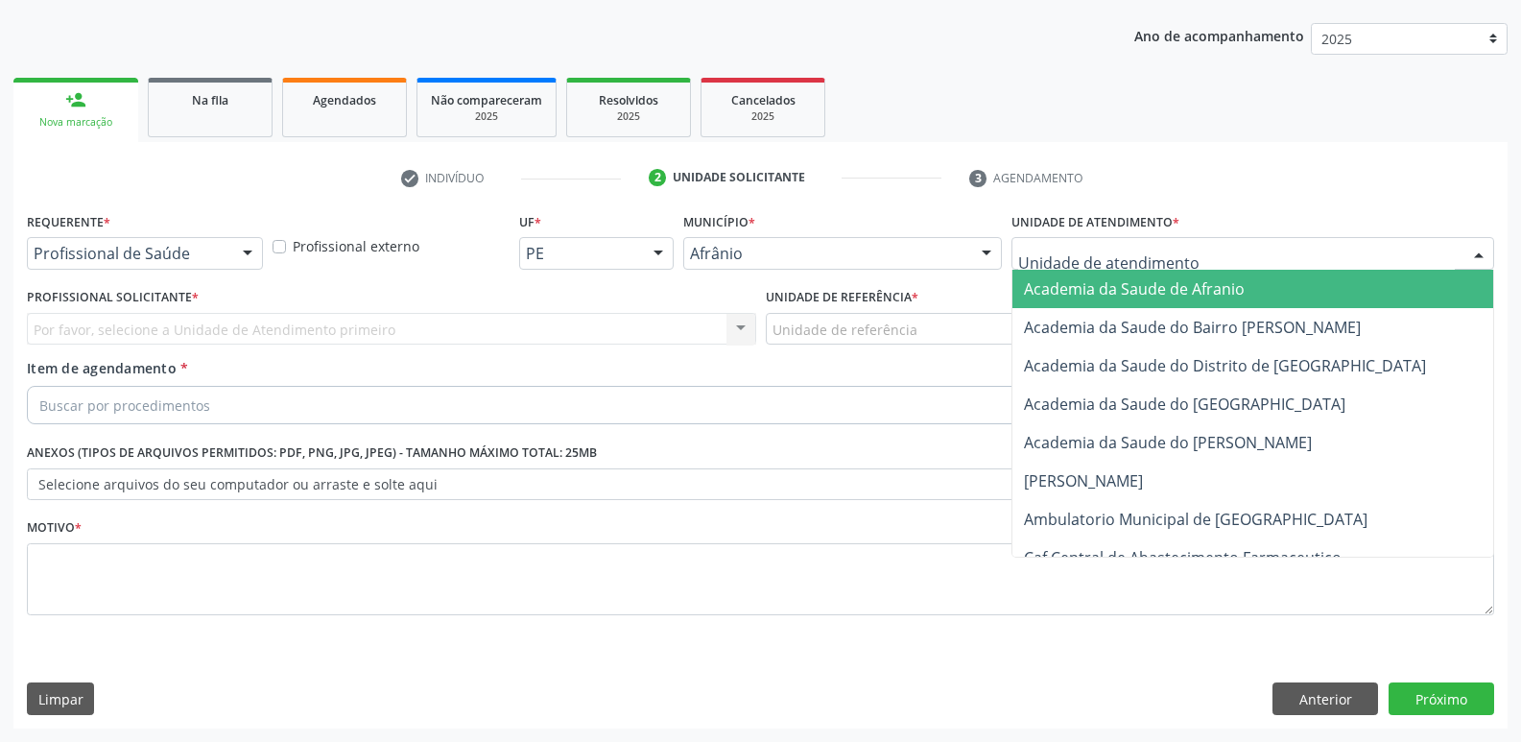
click at [1179, 254] on div at bounding box center [1253, 253] width 483 height 33
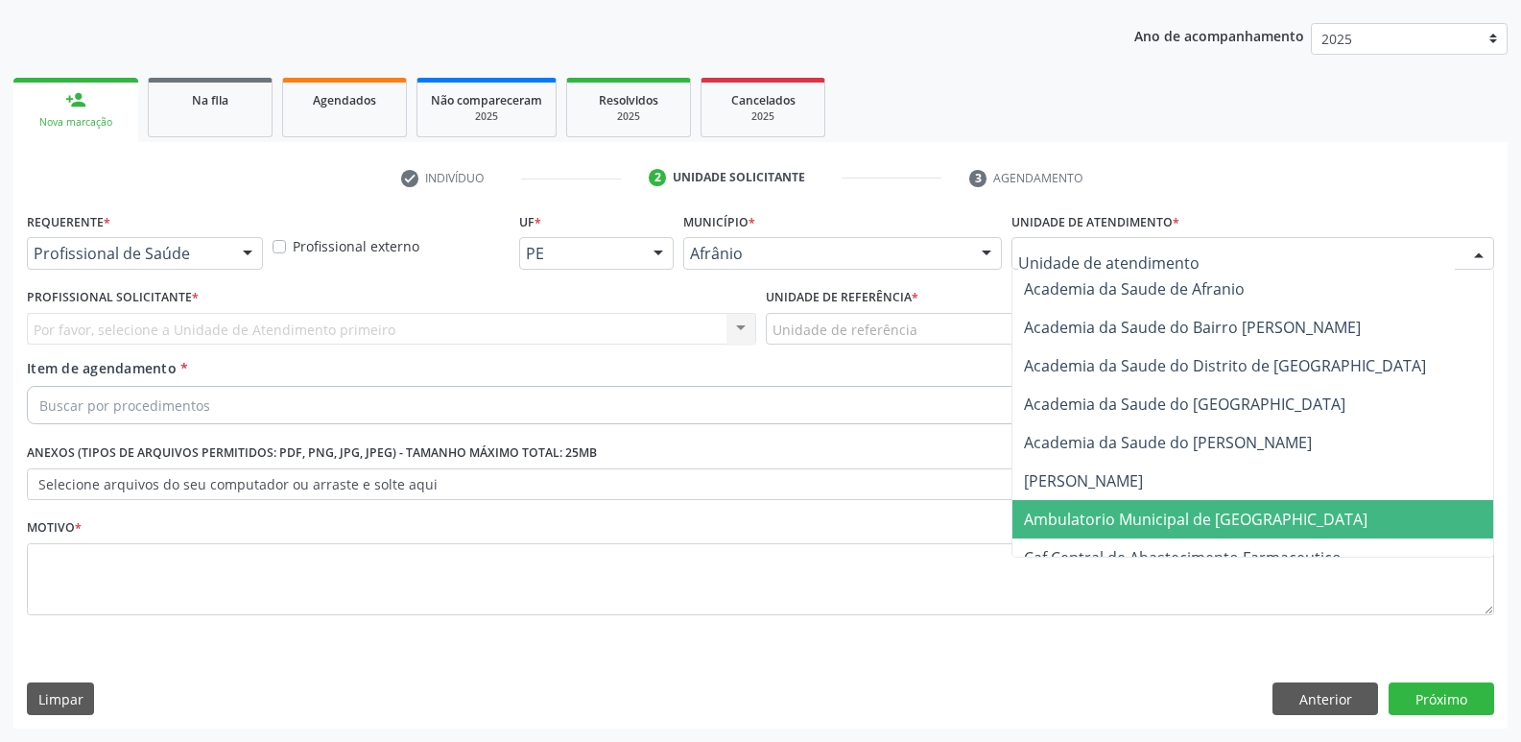
click at [1229, 518] on span "Ambulatorio Municipal de [GEOGRAPHIC_DATA]" at bounding box center [1196, 519] width 344 height 21
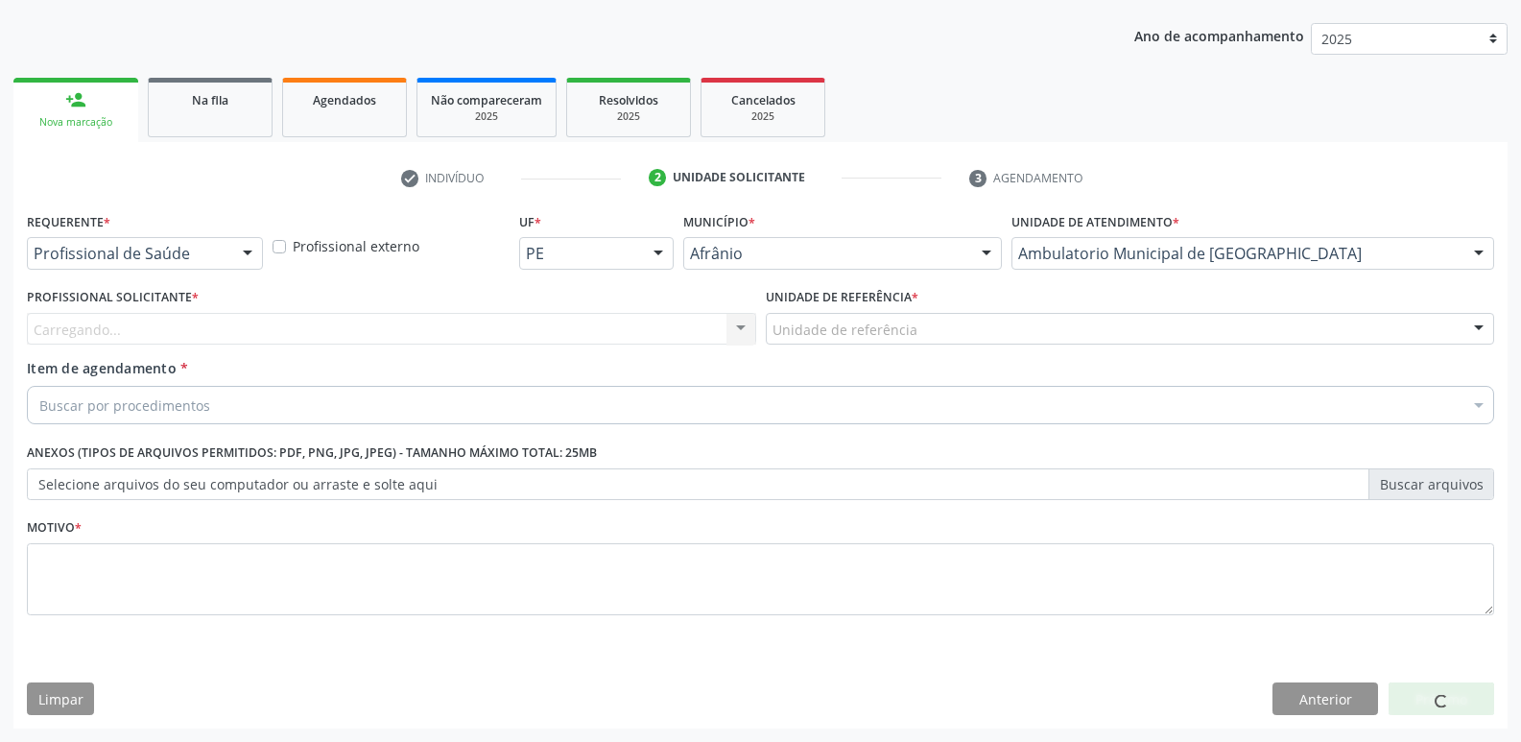
click at [943, 329] on div "Unidade de referência" at bounding box center [1130, 329] width 729 height 33
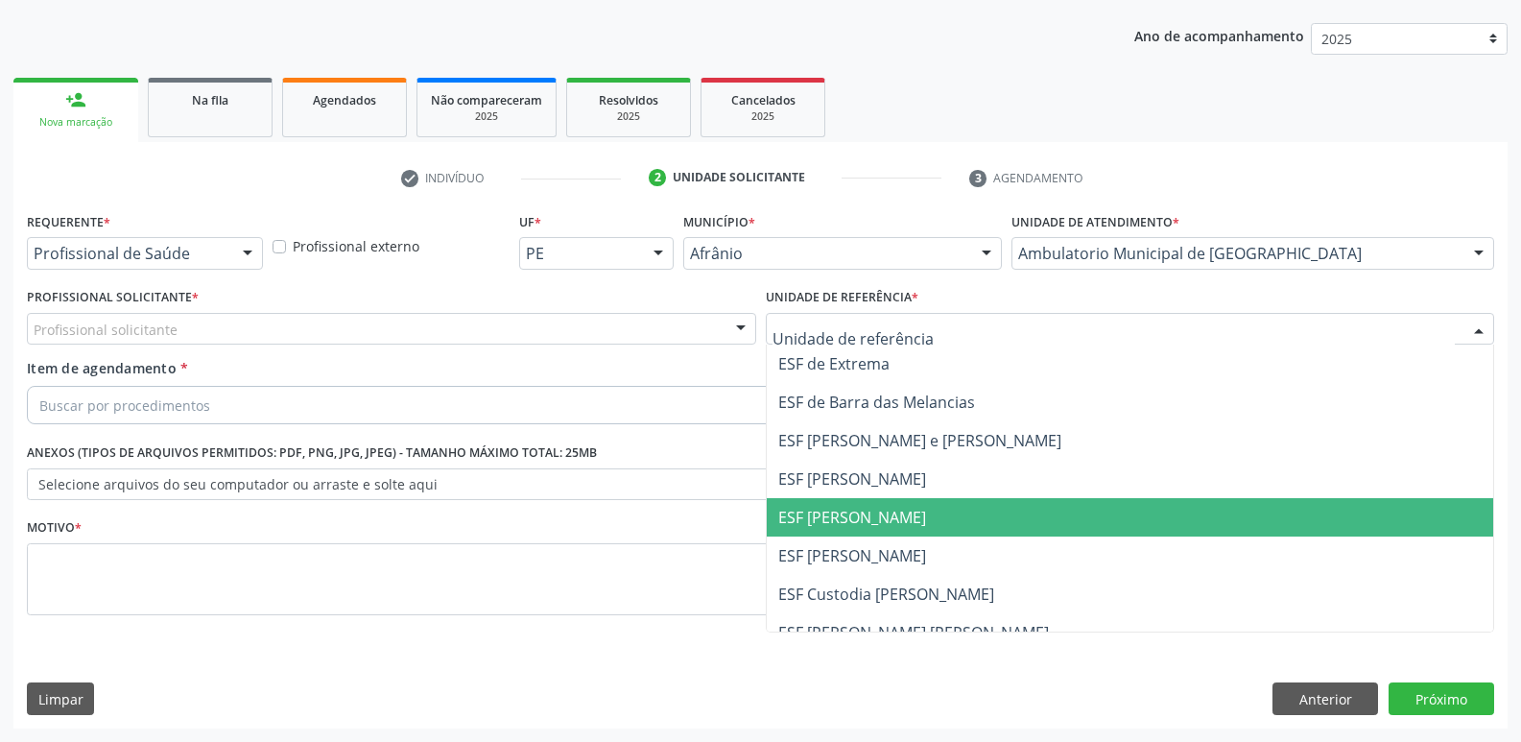
click at [873, 516] on span "ESF [PERSON_NAME]" at bounding box center [852, 517] width 148 height 21
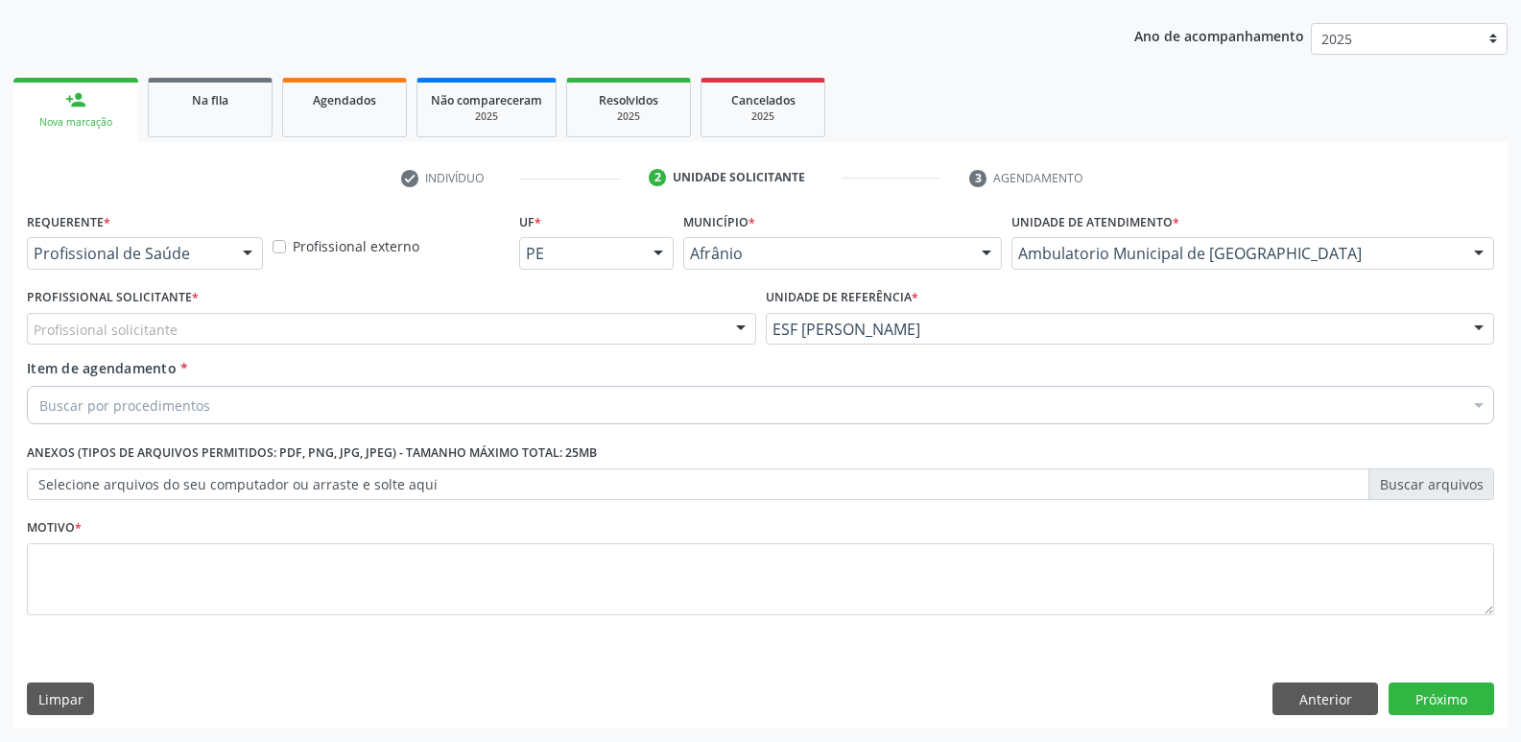
click at [230, 328] on div "Profissional solicitante" at bounding box center [391, 329] width 729 height 33
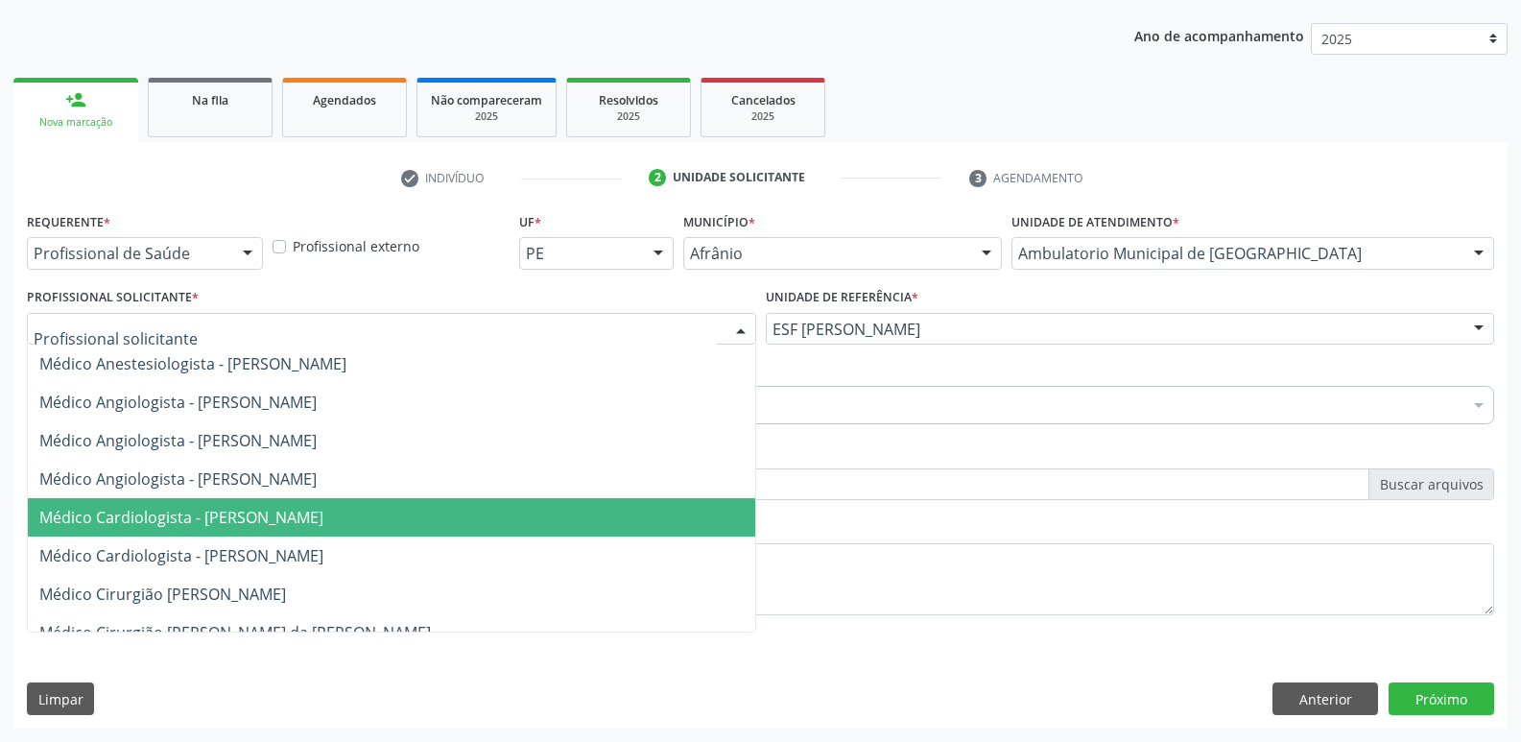
click at [223, 517] on span "Médico Cardiologista - [PERSON_NAME]" at bounding box center [181, 517] width 284 height 21
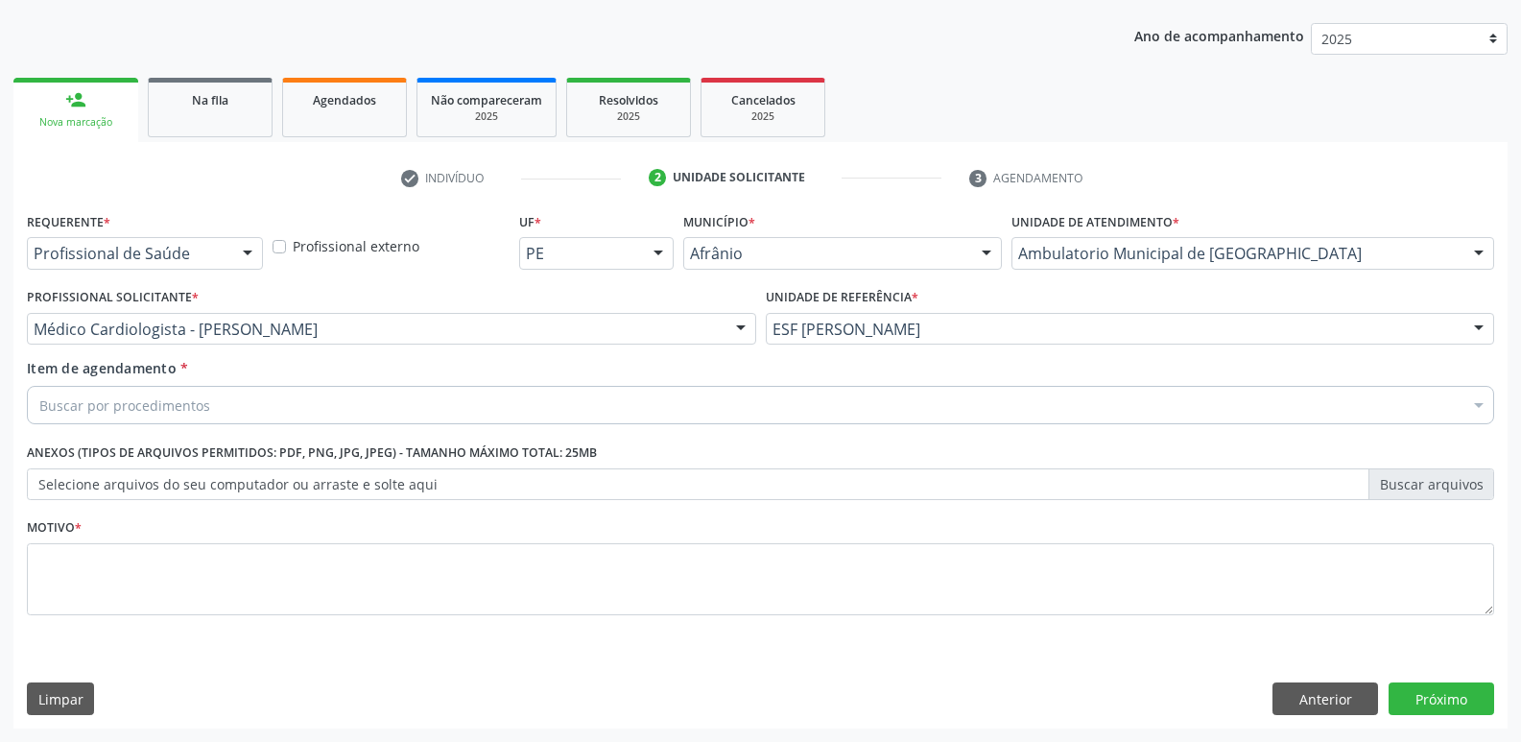
click at [282, 403] on div "Buscar por procedimentos" at bounding box center [761, 405] width 1468 height 38
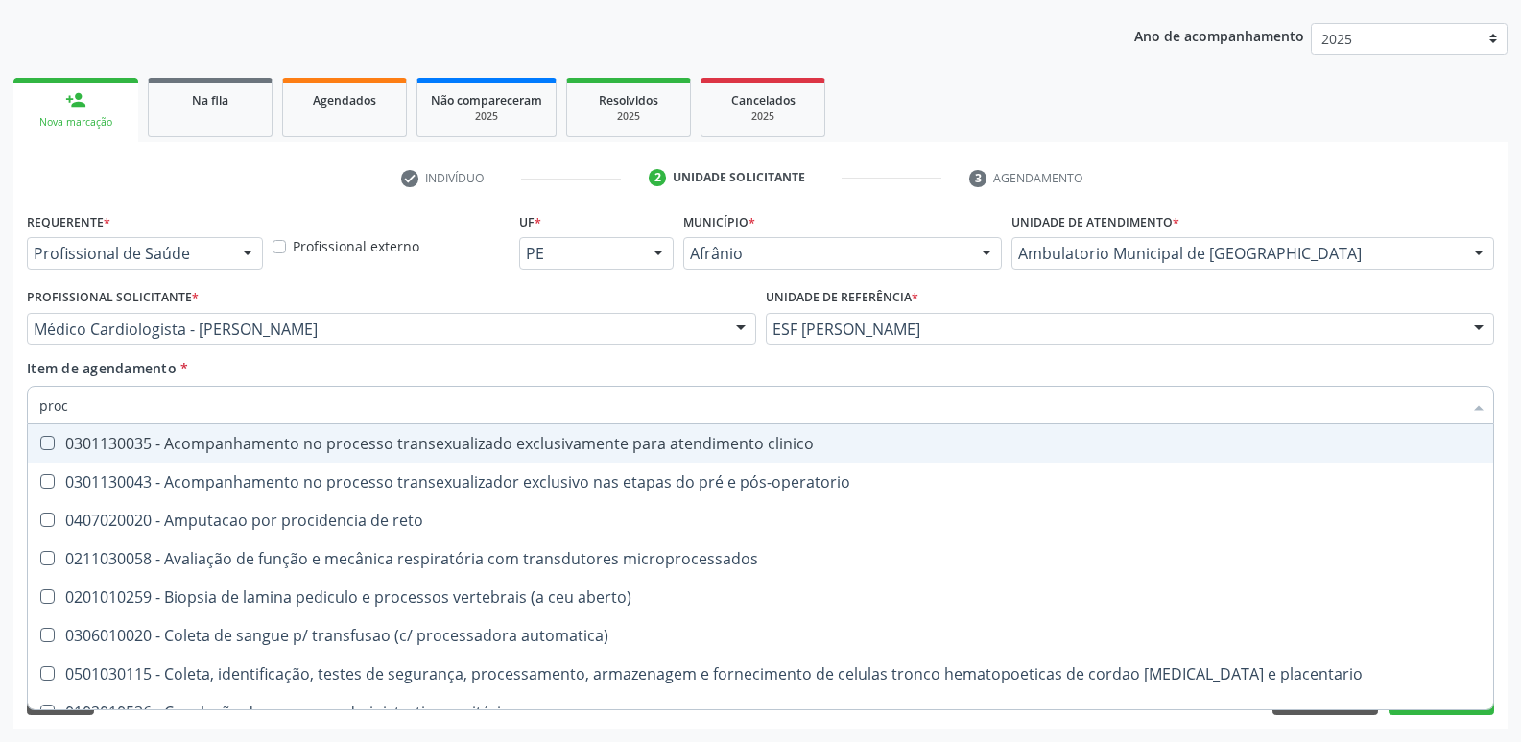
type input "proct"
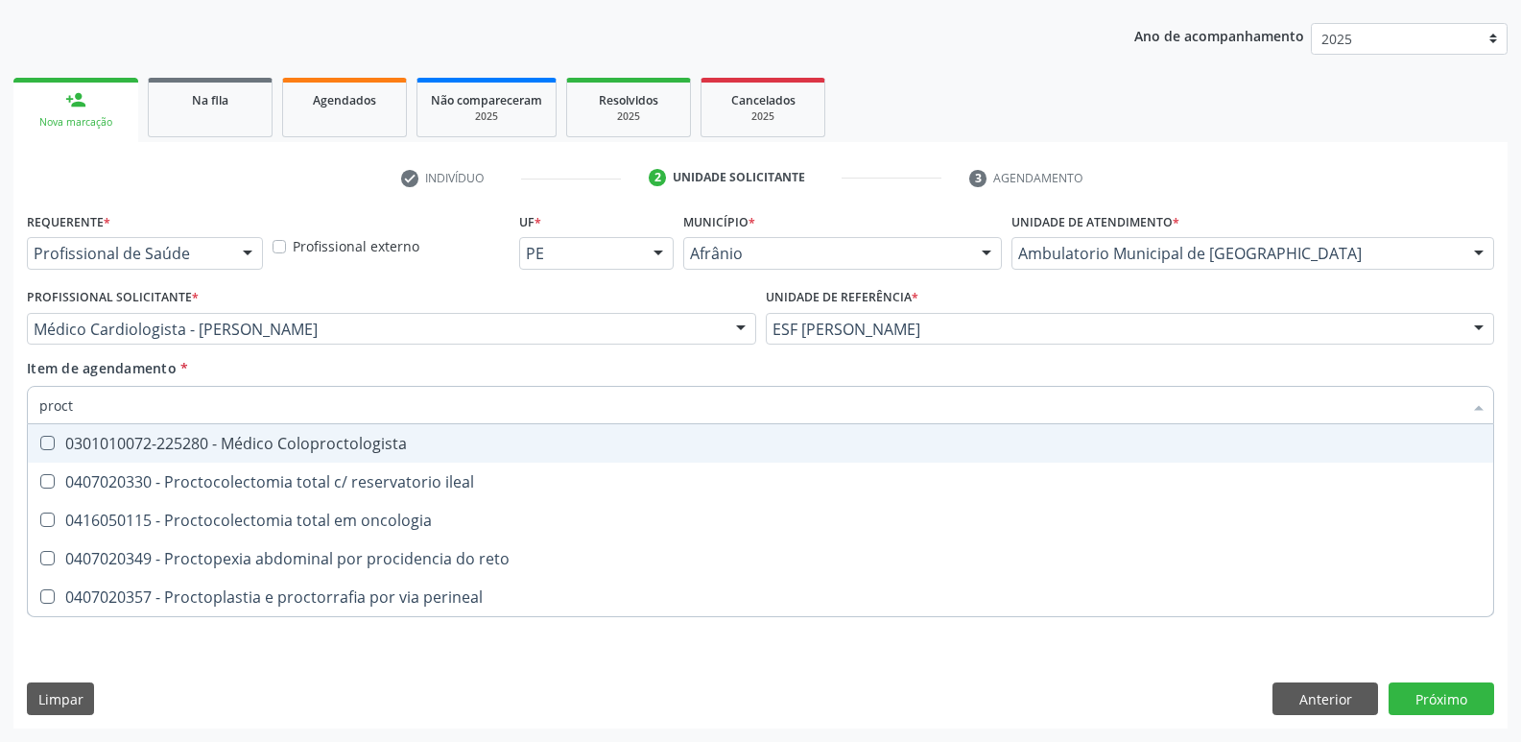
click at [325, 446] on div "0301010072-225280 - Médico Coloproctologista" at bounding box center [760, 443] width 1443 height 15
checkbox Coloproctologista "true"
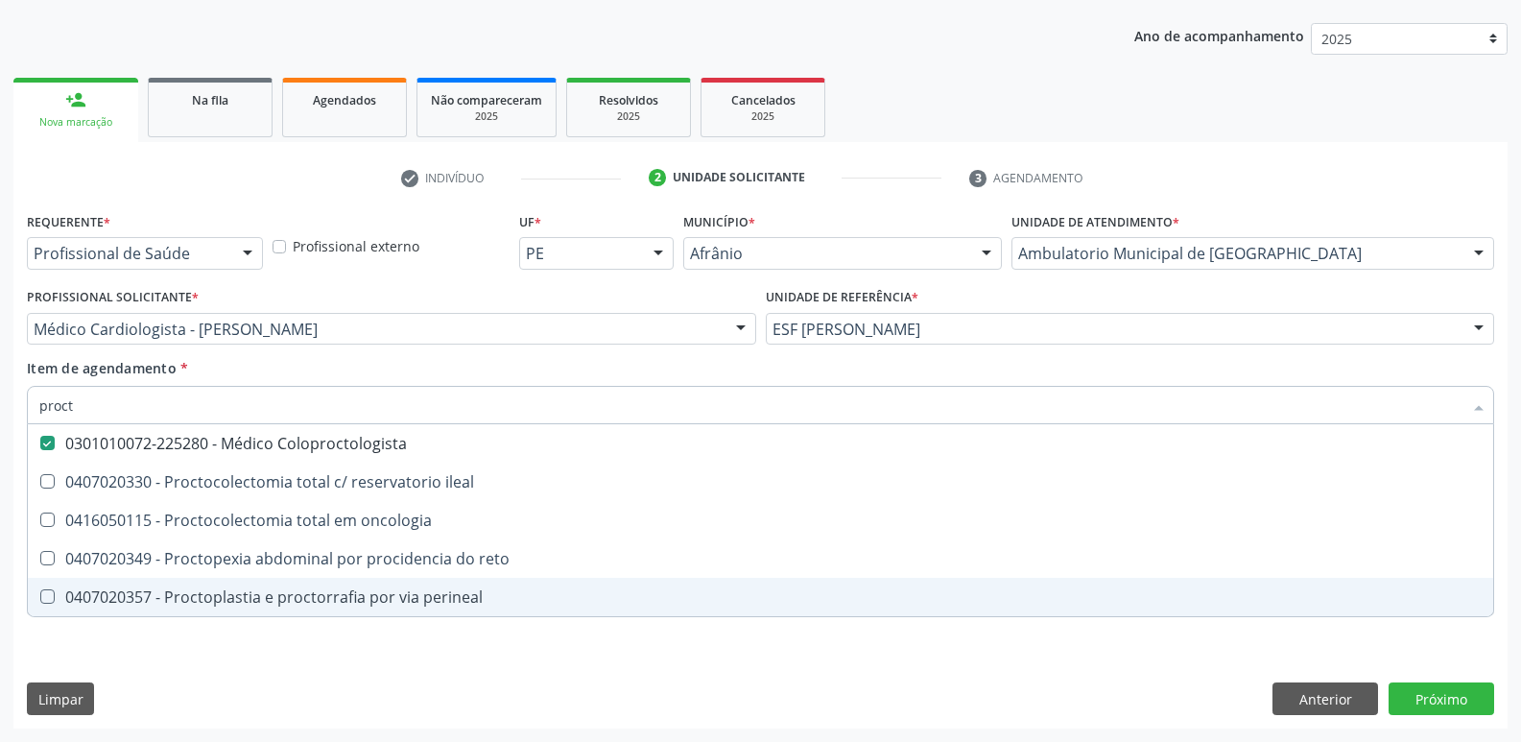
click at [863, 734] on div "Acompanhamento Acompanhe a situação das marcações correntes e finalizadas Relat…" at bounding box center [760, 319] width 1521 height 846
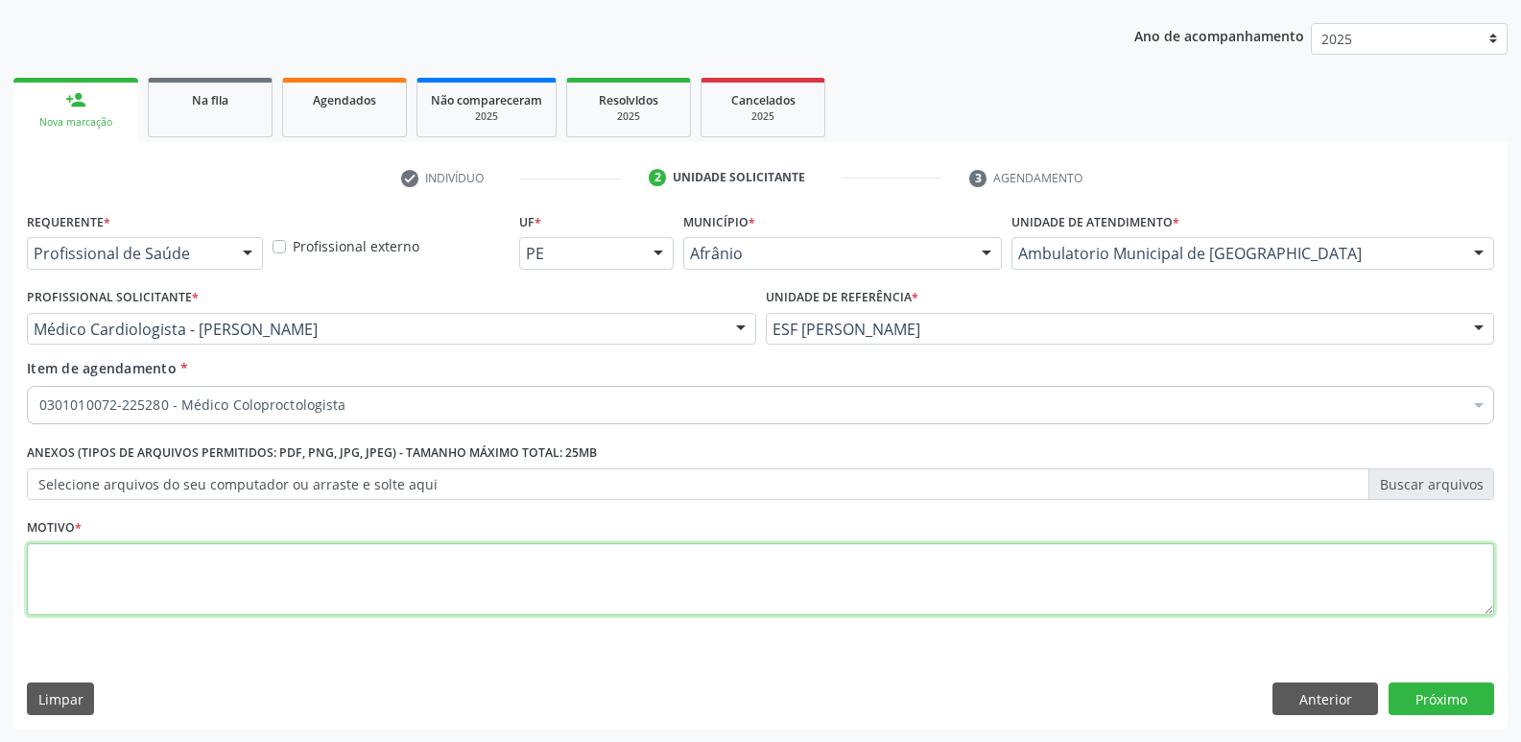
click at [486, 580] on textarea at bounding box center [761, 579] width 1468 height 73
type textarea "*"
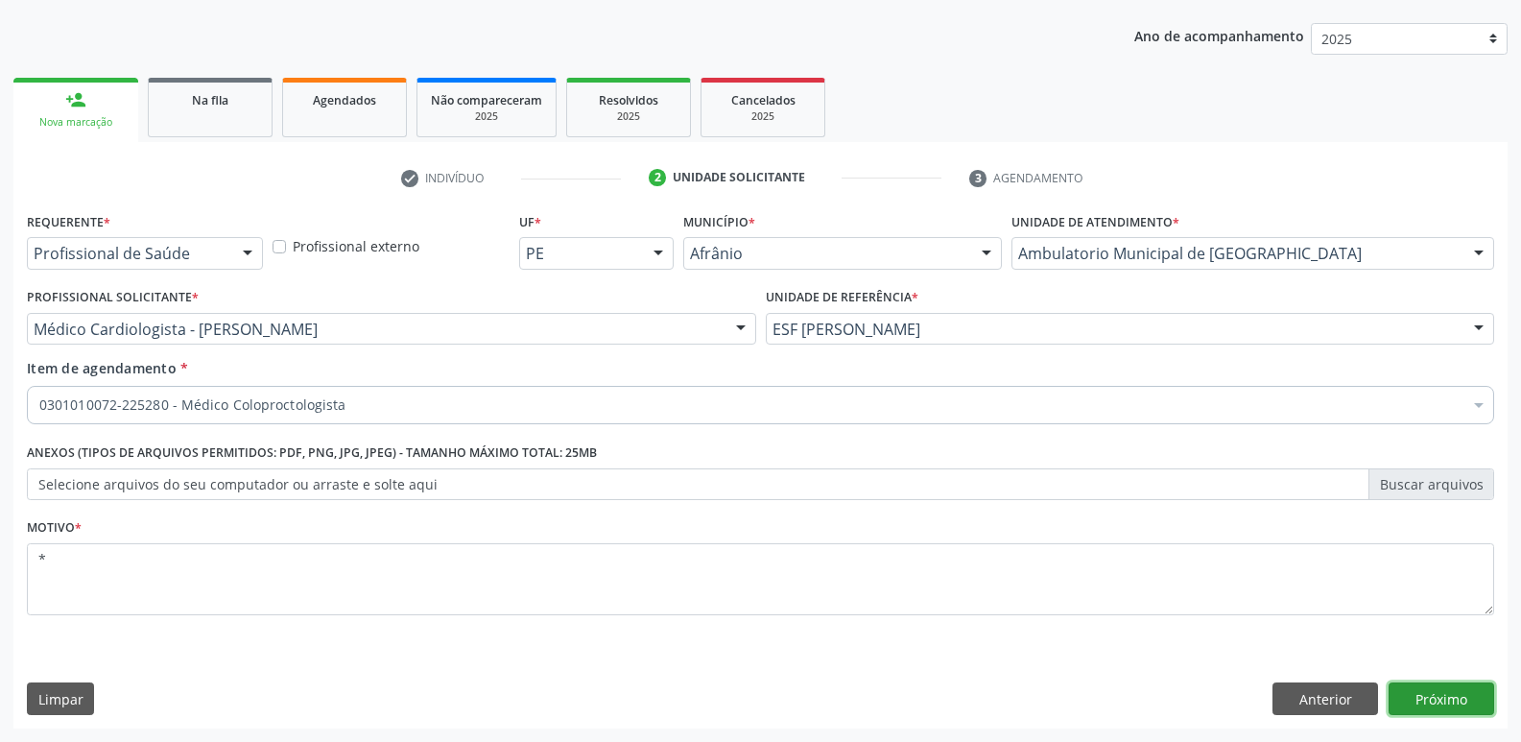
click at [1429, 695] on button "Próximo" at bounding box center [1442, 698] width 106 height 33
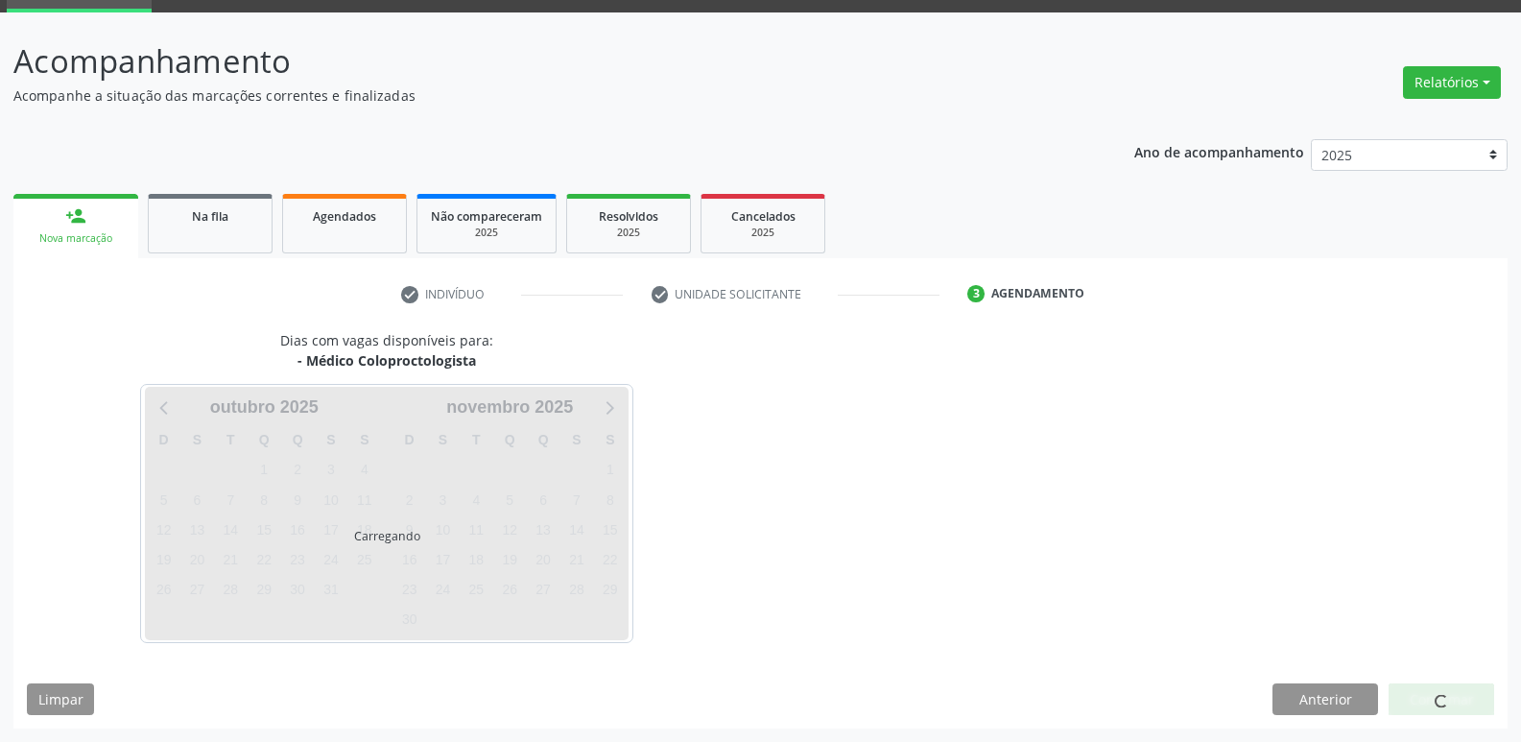
scroll to position [93, 0]
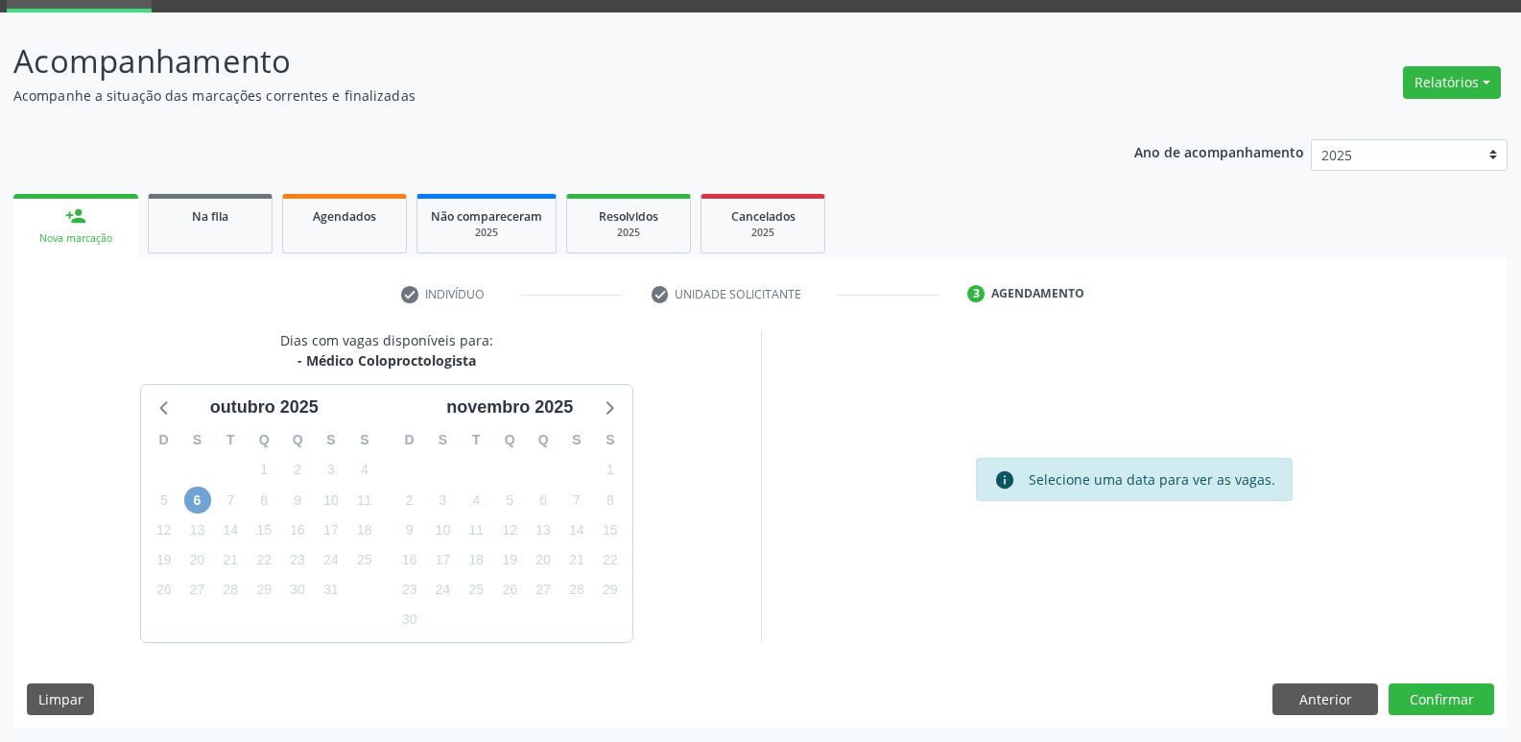
click at [198, 497] on span "6" at bounding box center [197, 500] width 27 height 27
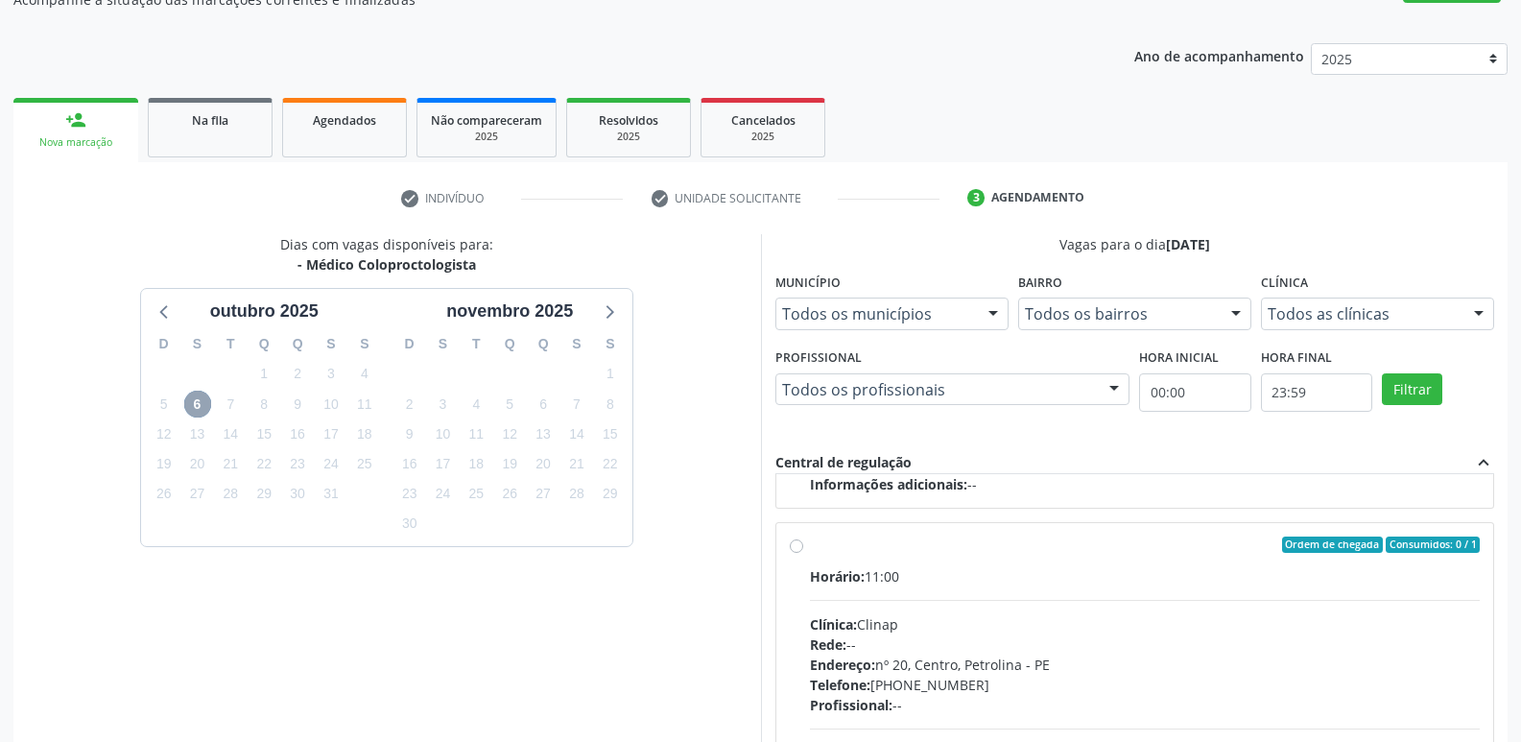
scroll to position [285, 0]
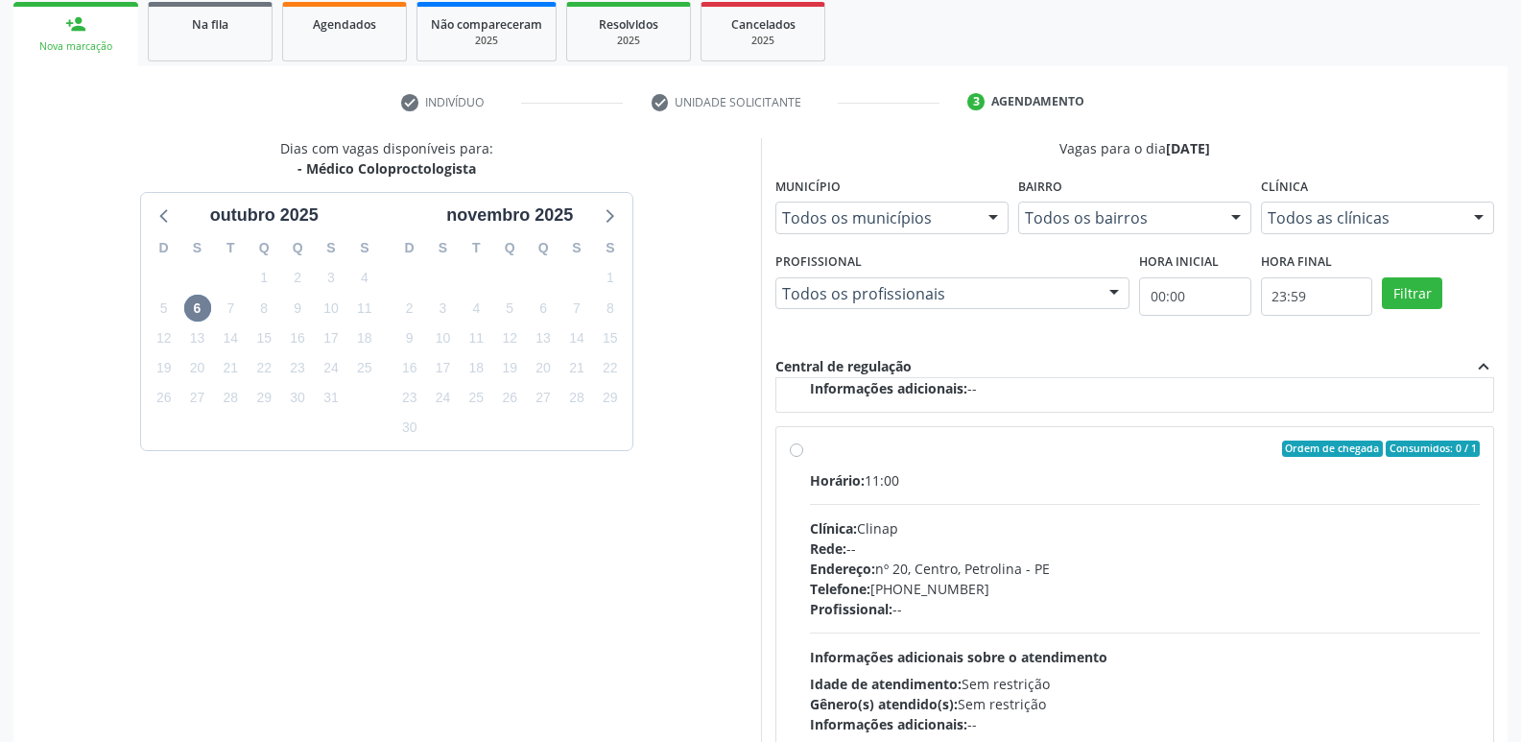
click at [845, 455] on div "Ordem de chegada Consumidos: 0 / 1" at bounding box center [1145, 449] width 671 height 17
click at [803, 455] on input "Ordem de chegada Consumidos: 0 / 1 Horário: 11:00 Clínica: Clinap Rede: -- Ende…" at bounding box center [796, 449] width 13 height 17
radio input "true"
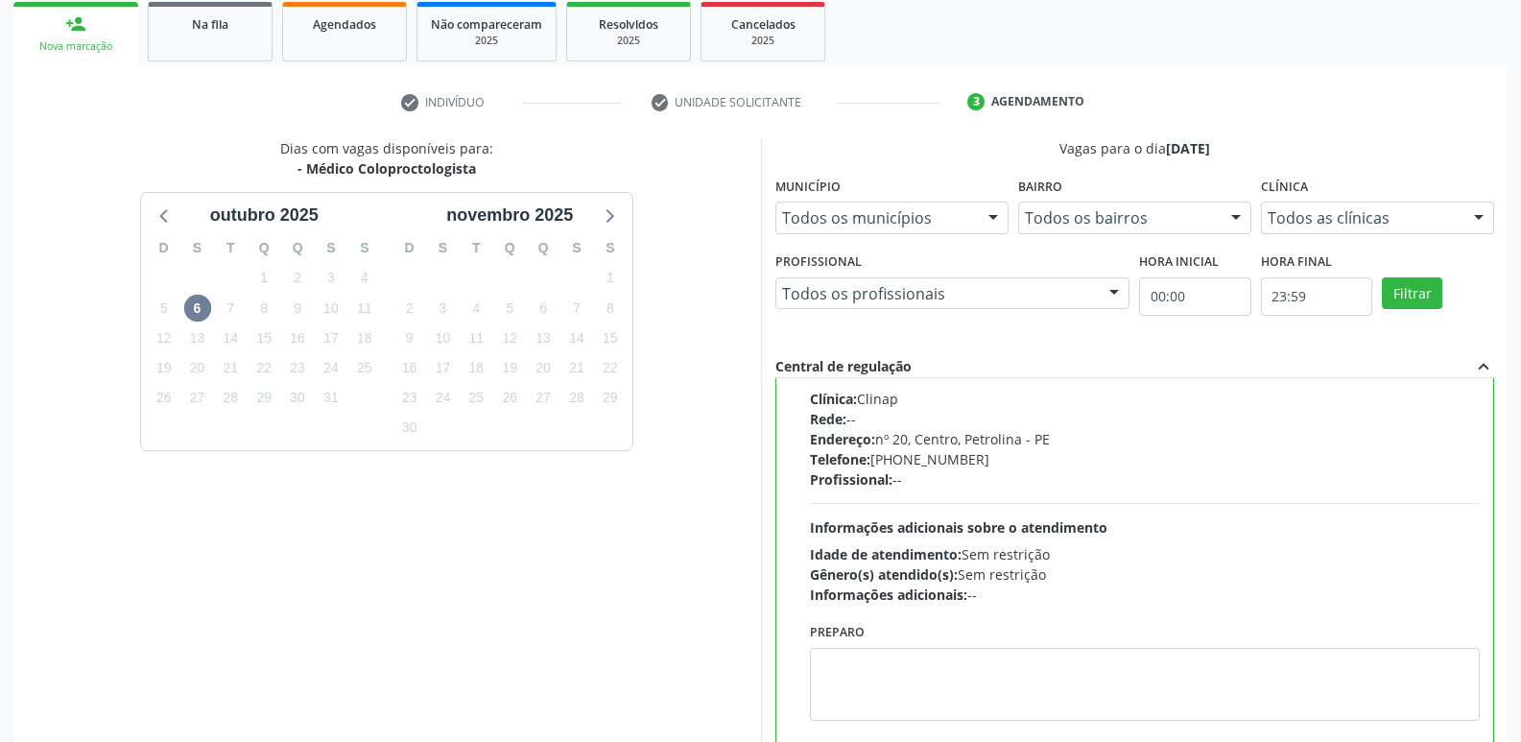
scroll to position [405, 0]
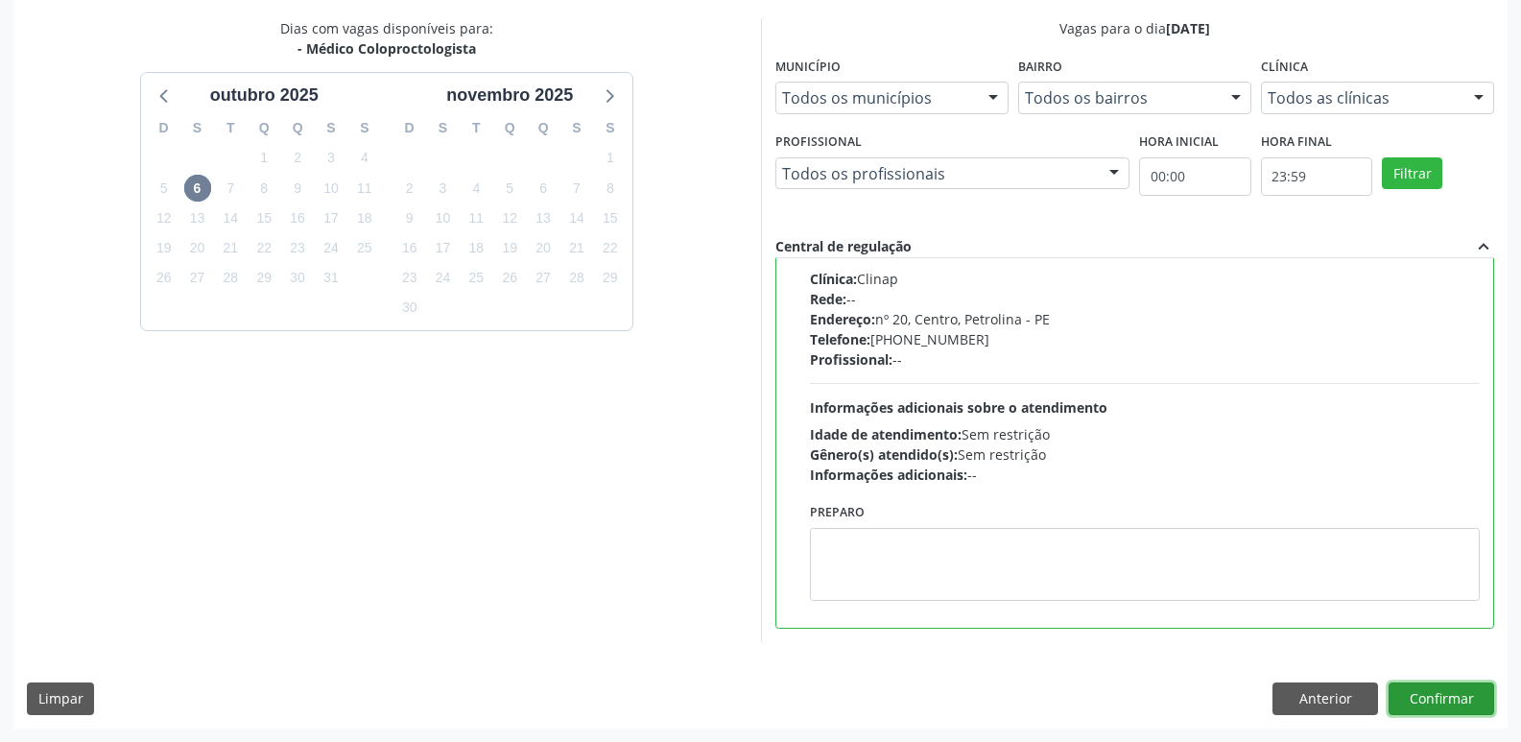
click at [1437, 693] on button "Confirmar" at bounding box center [1442, 698] width 106 height 33
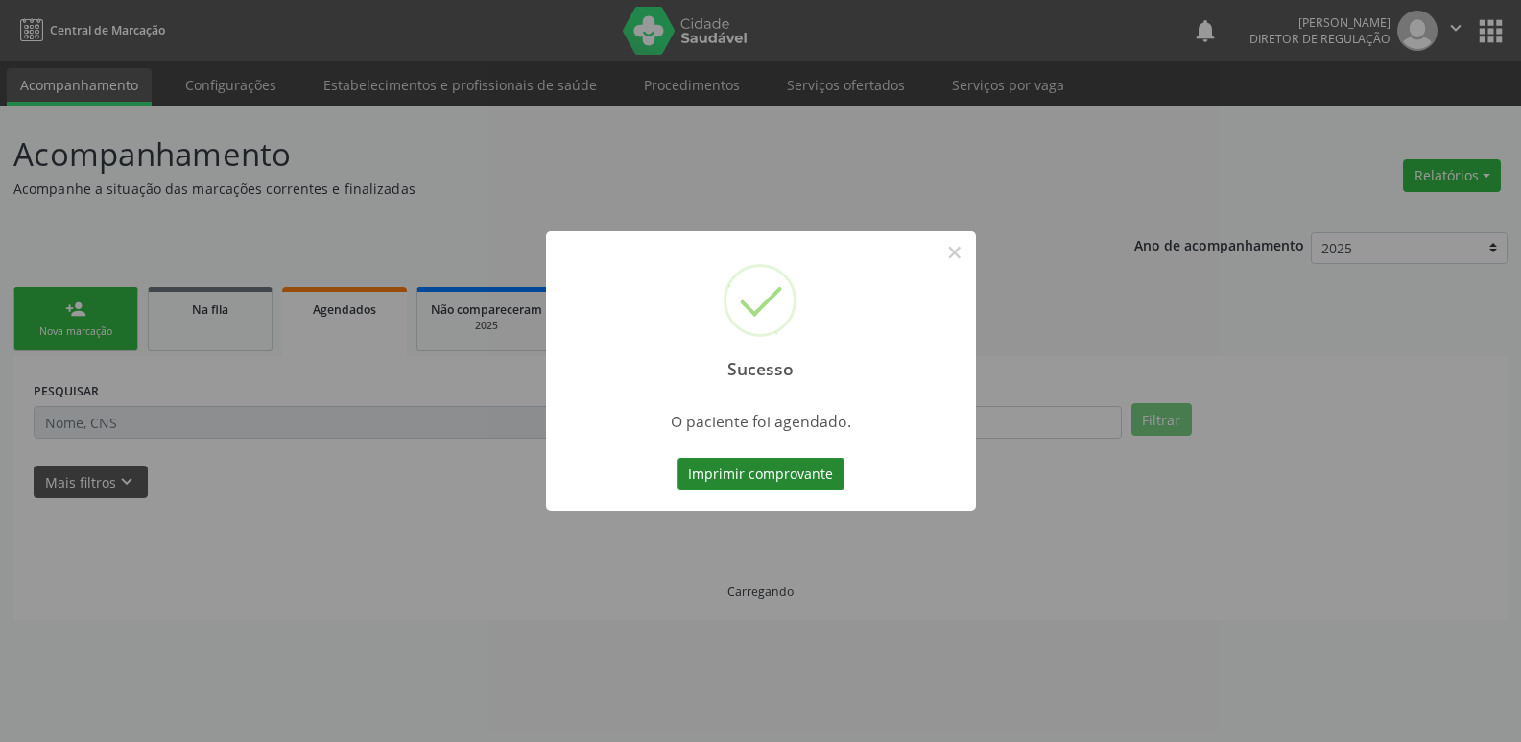
scroll to position [0, 0]
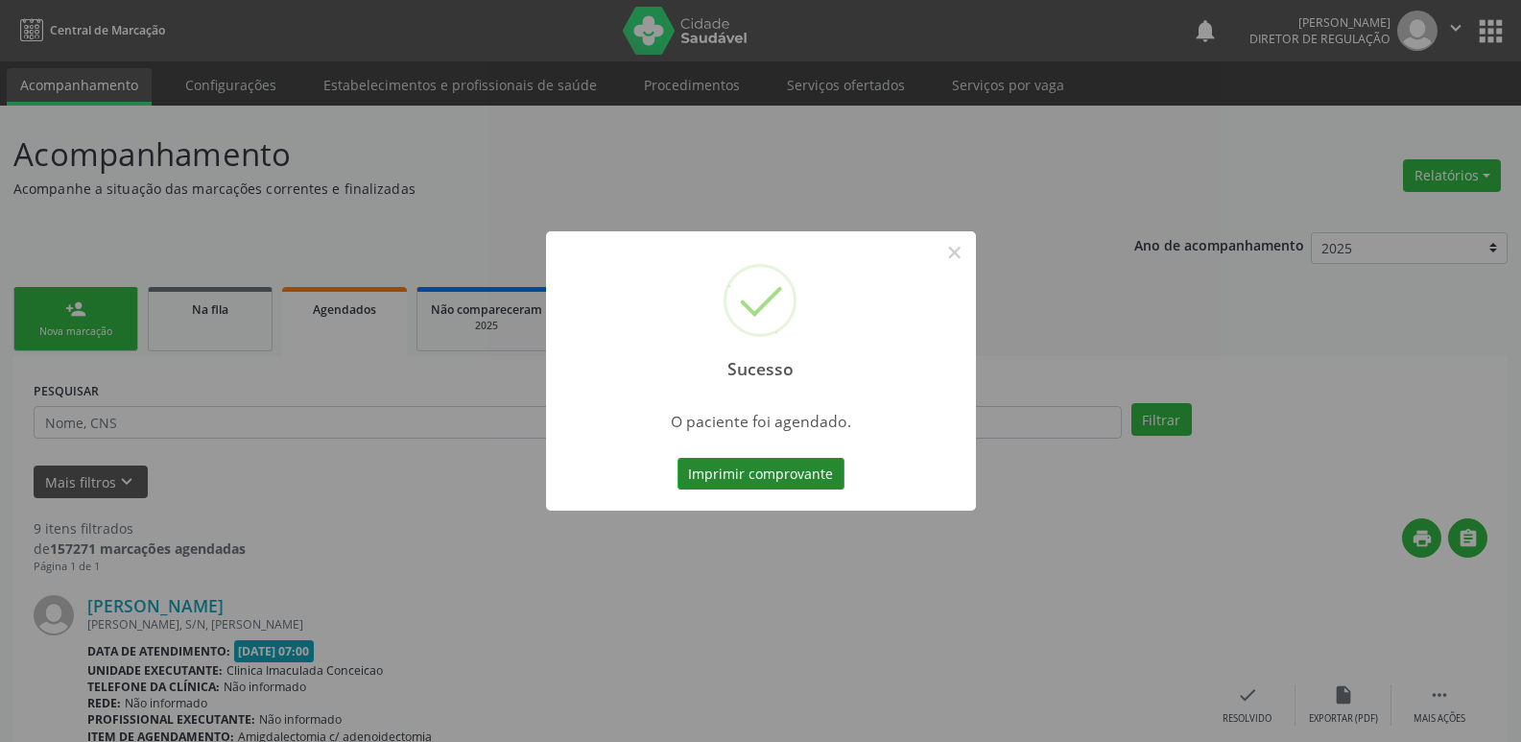
click at [777, 477] on button "Imprimir comprovante" at bounding box center [761, 474] width 167 height 33
